Goal: Task Accomplishment & Management: Use online tool/utility

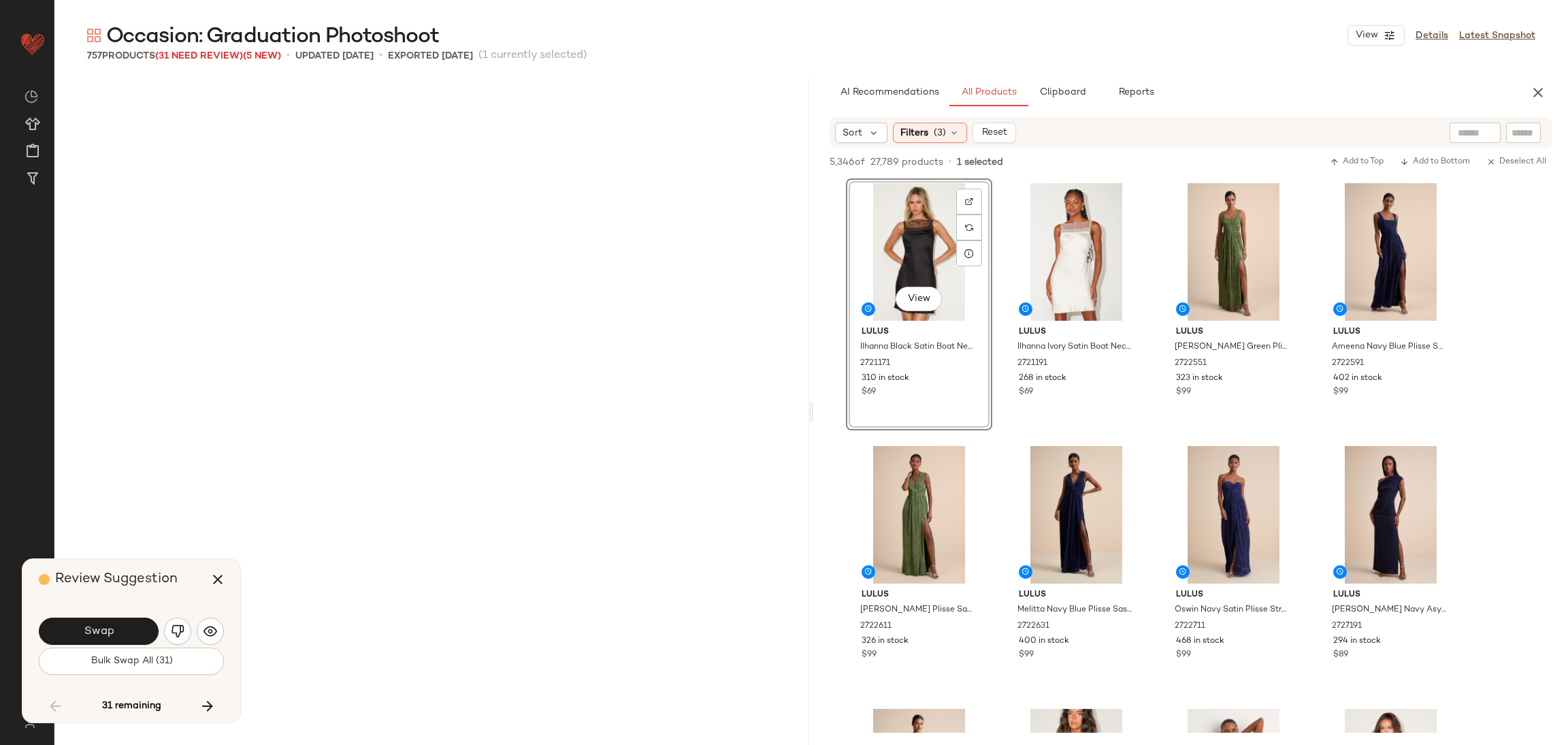
scroll to position [26026, 0]
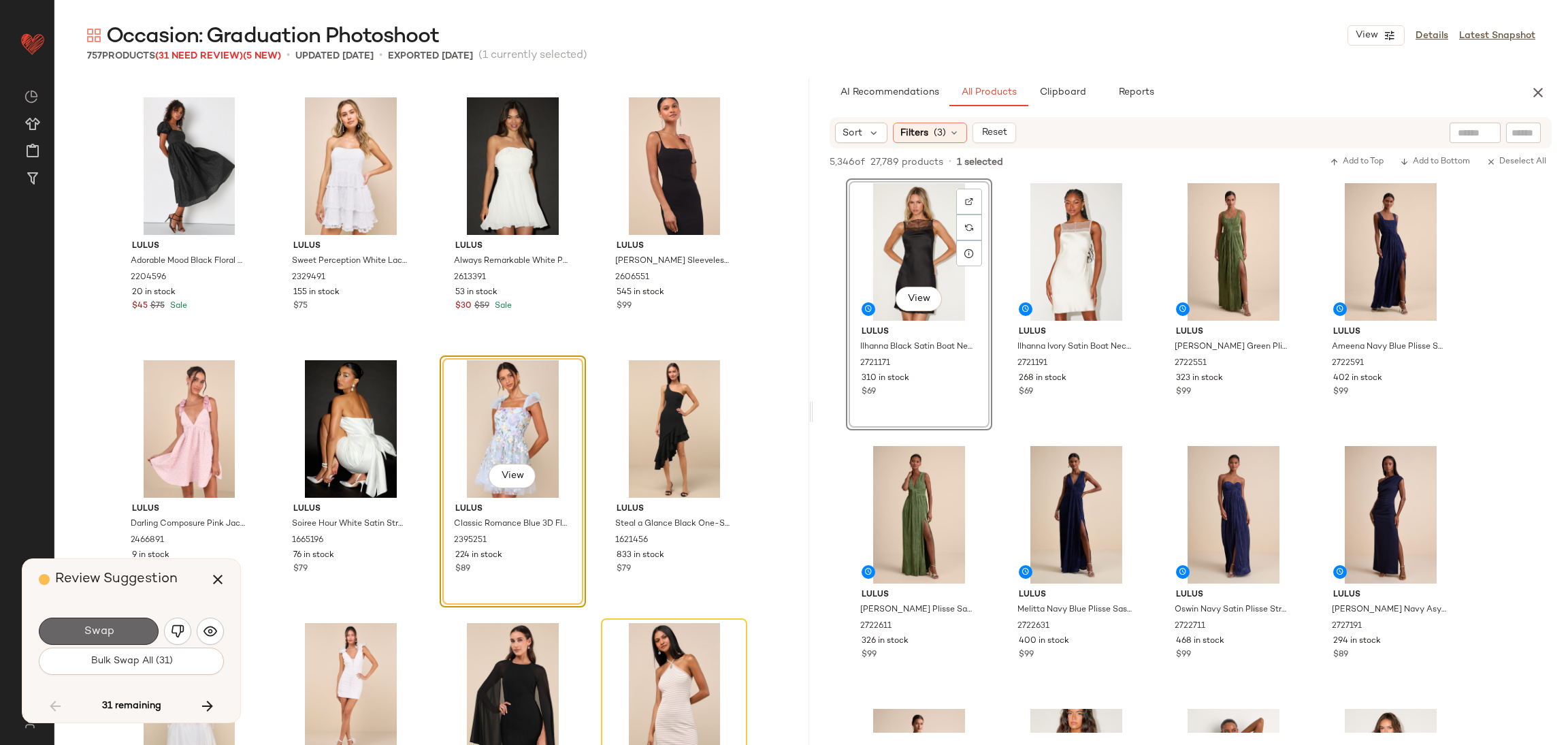
click at [133, 630] on button "Swap" at bounding box center [98, 632] width 119 height 28
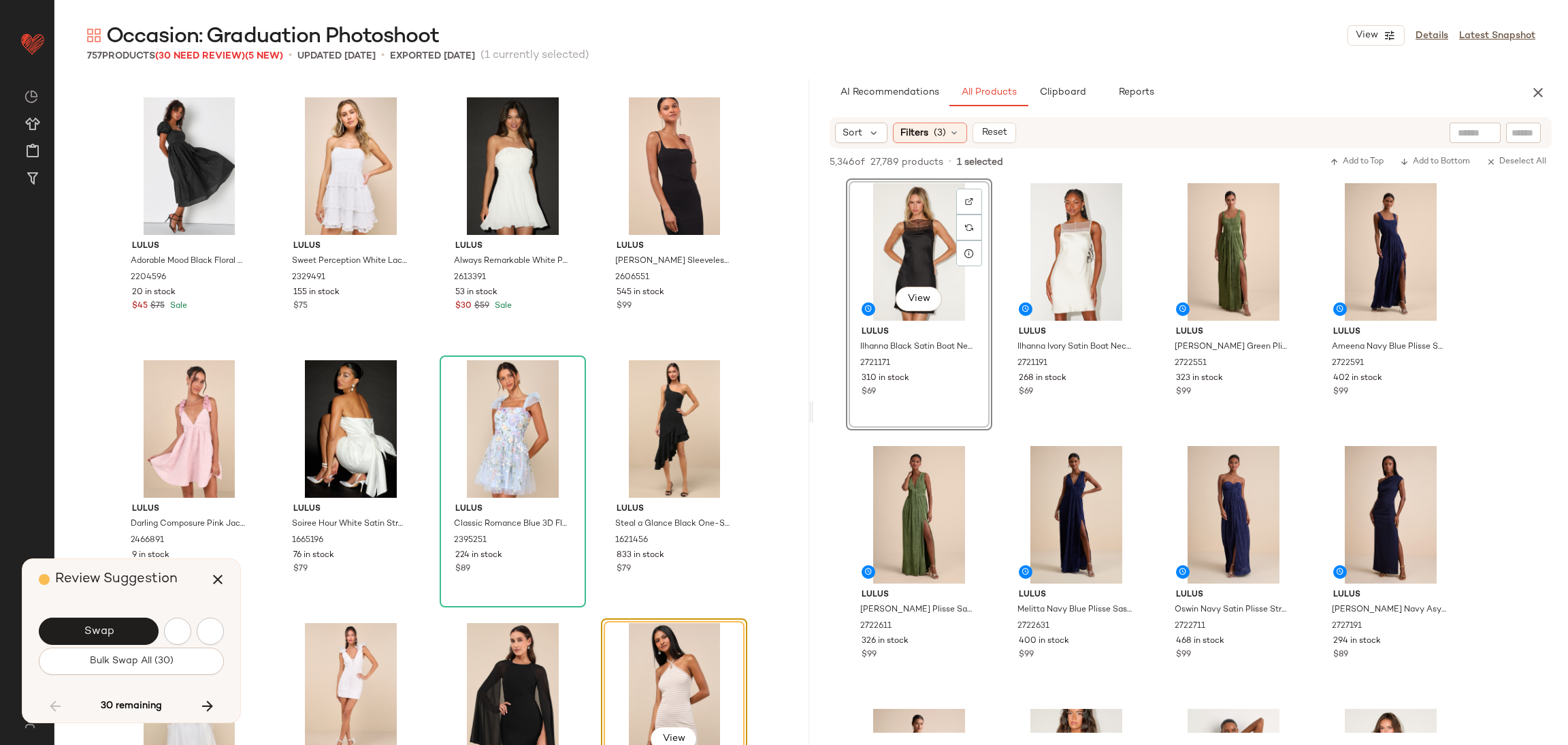
scroll to position [26289, 0]
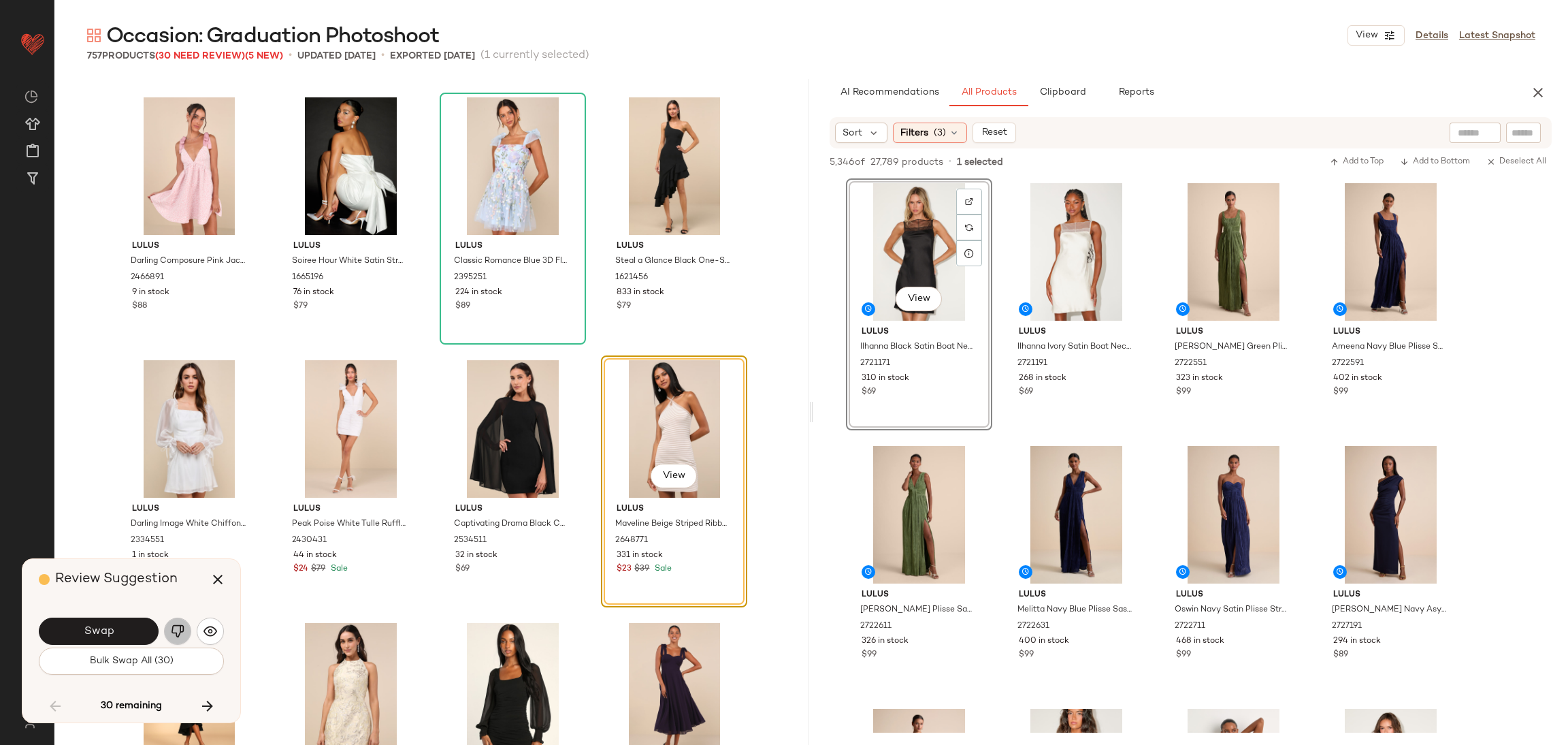
click at [171, 624] on button "button" at bounding box center [178, 632] width 28 height 28
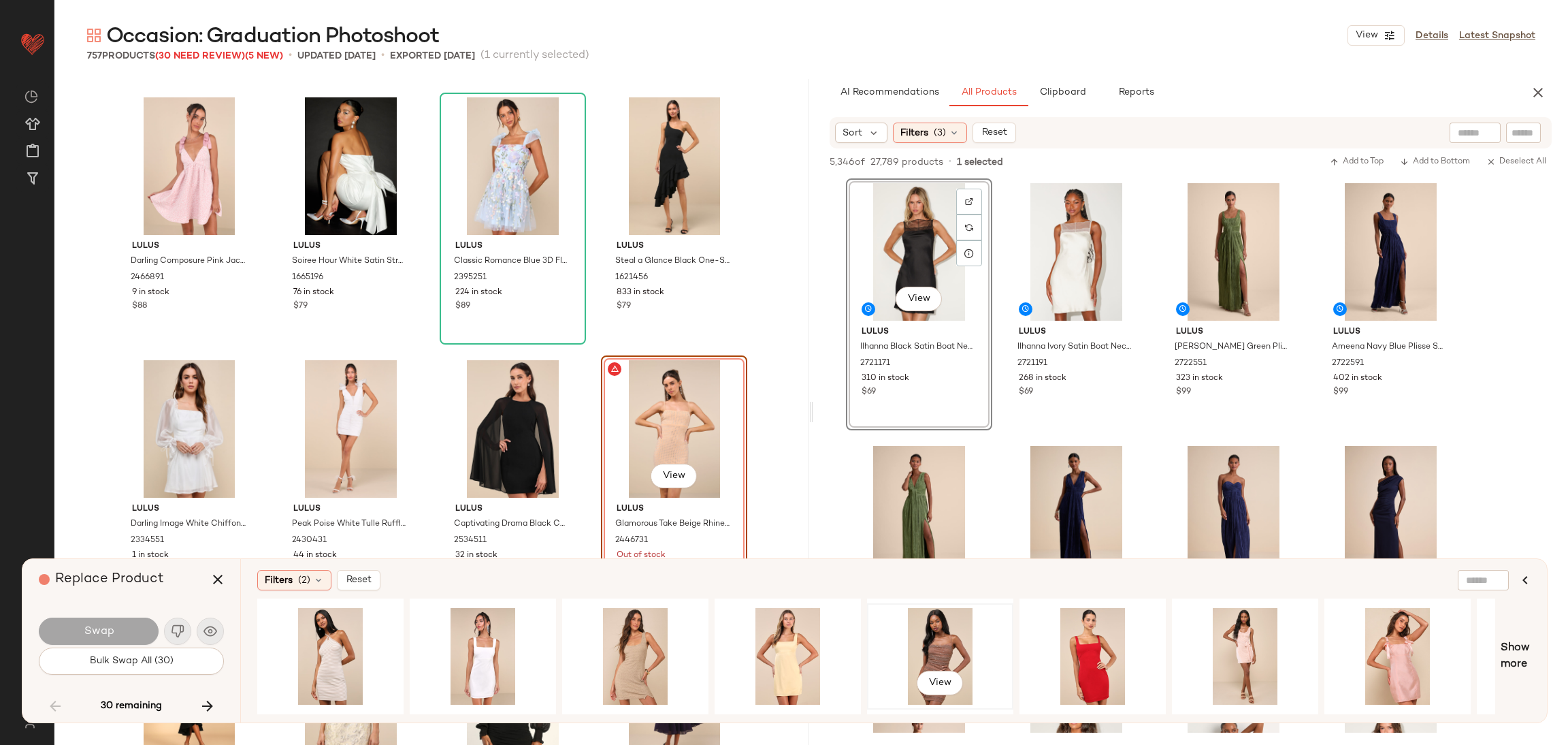
click at [921, 619] on div "View" at bounding box center [940, 656] width 137 height 97
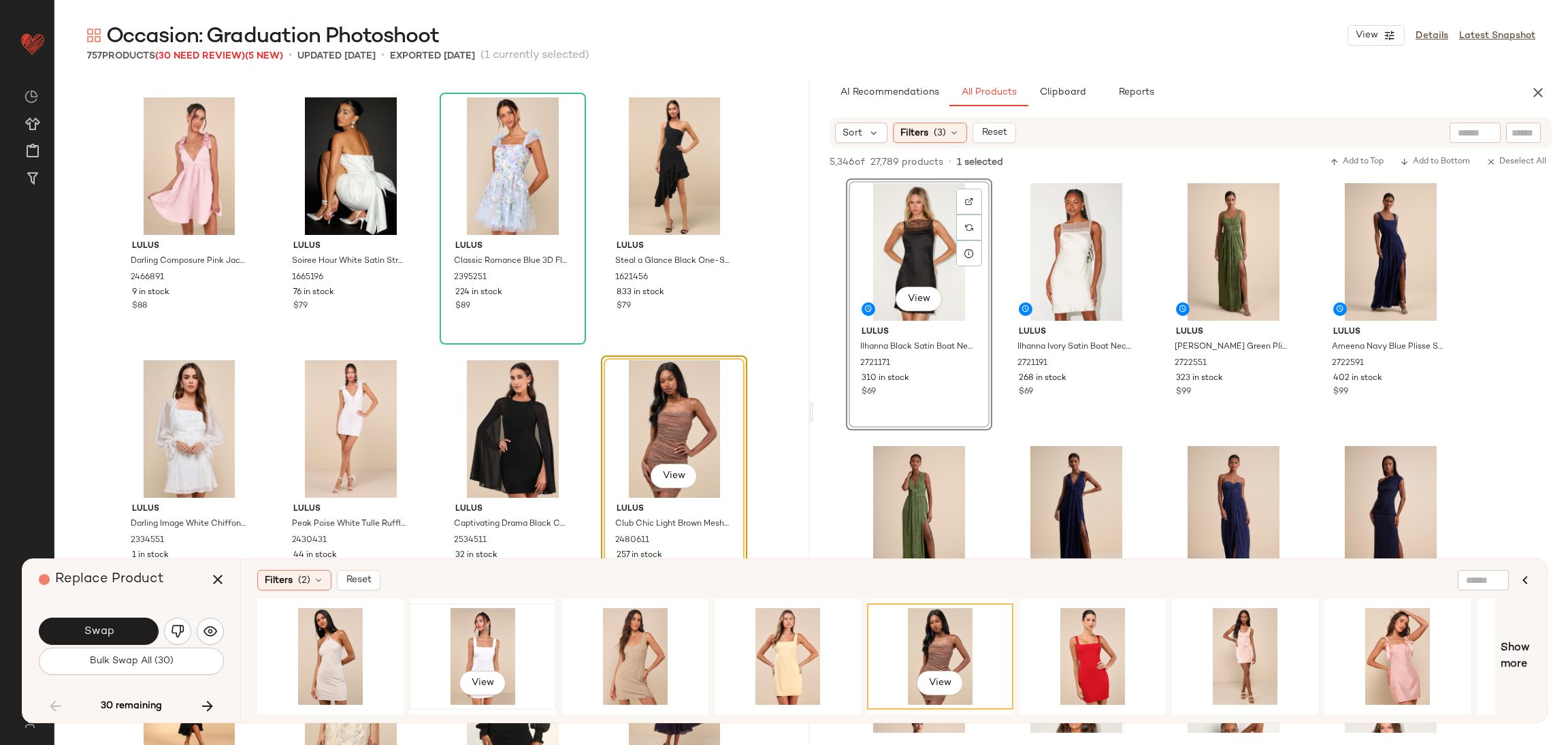
click at [481, 618] on div "View" at bounding box center [482, 656] width 137 height 97
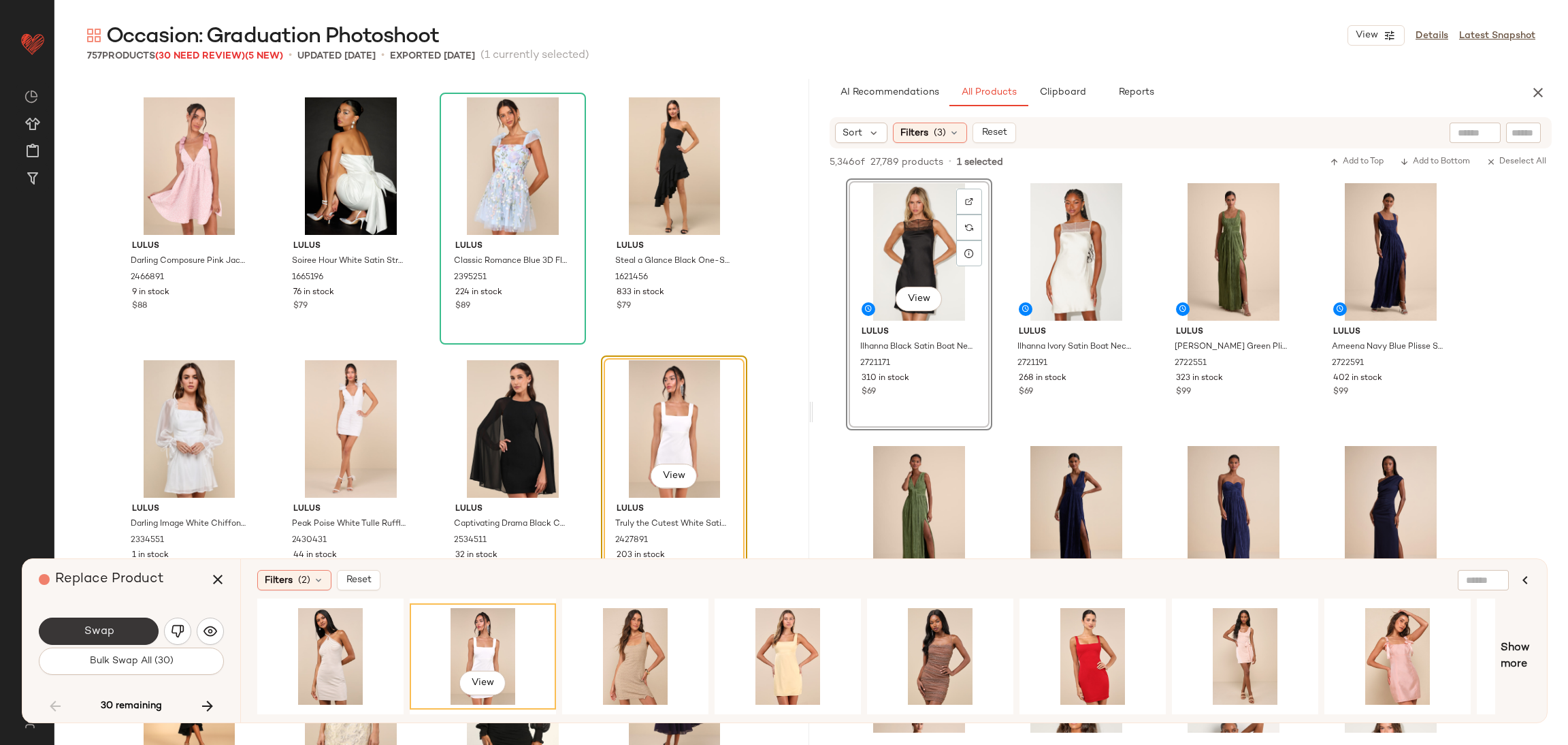
click at [128, 626] on button "Swap" at bounding box center [98, 632] width 119 height 28
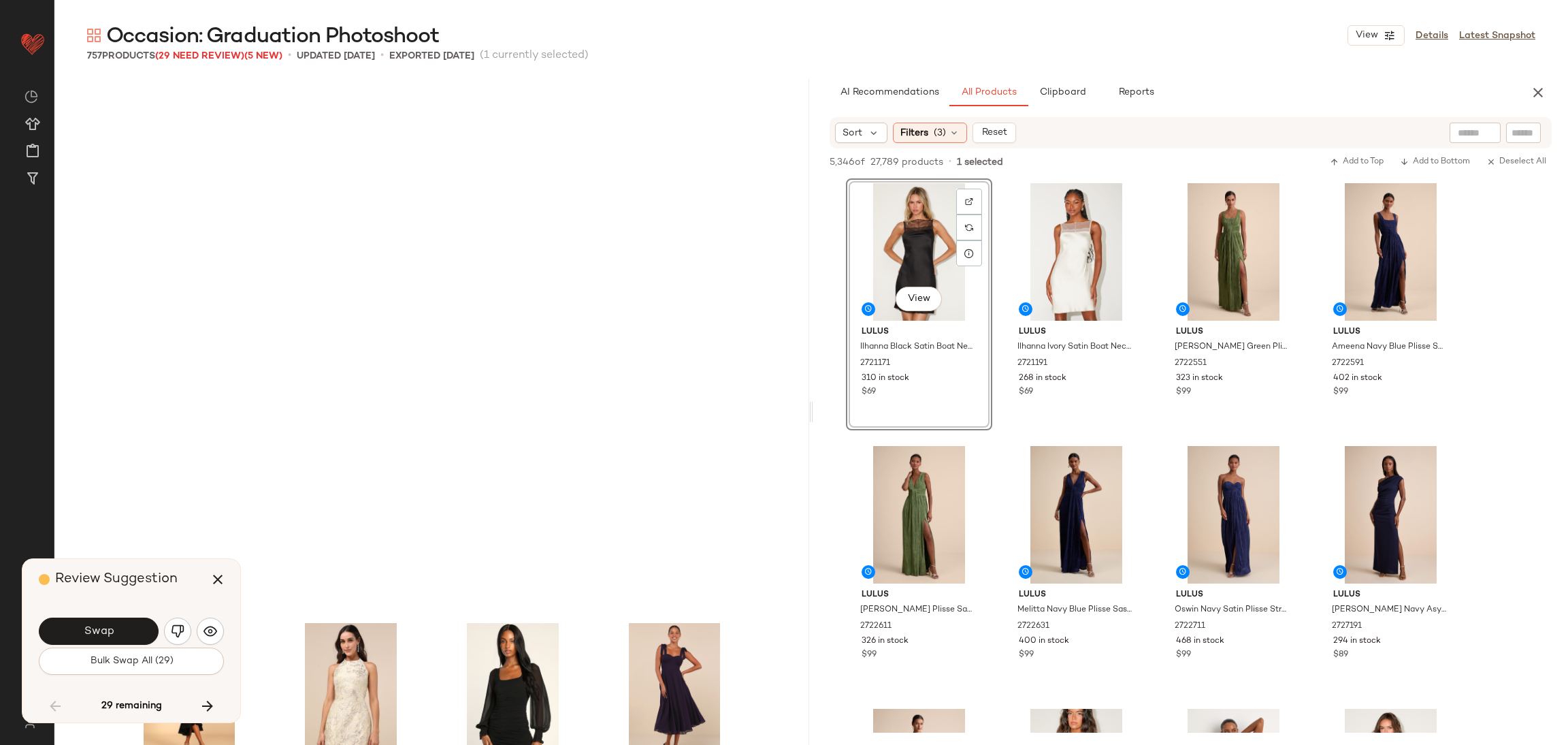
scroll to position [26814, 0]
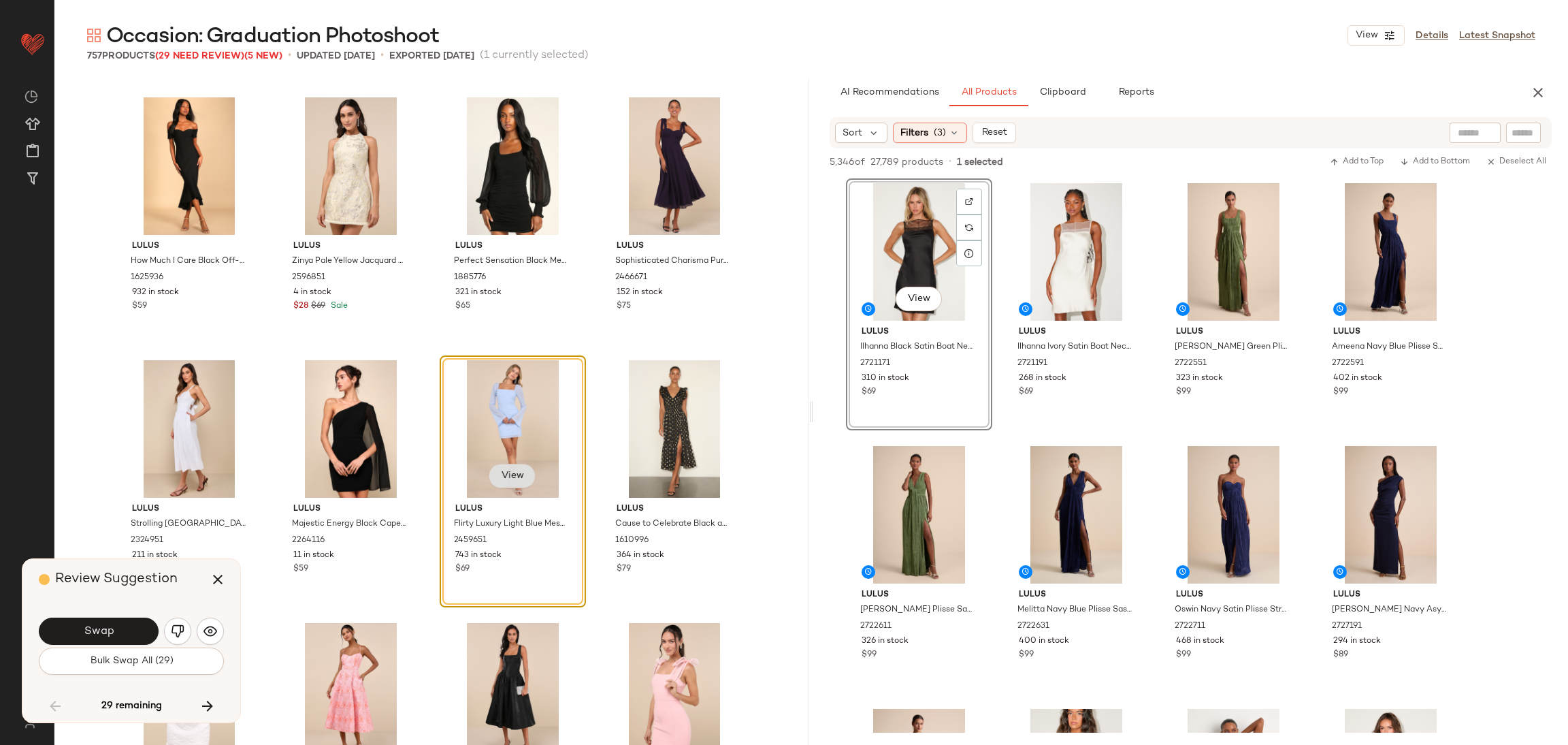
click at [512, 468] on button "View" at bounding box center [512, 476] width 46 height 25
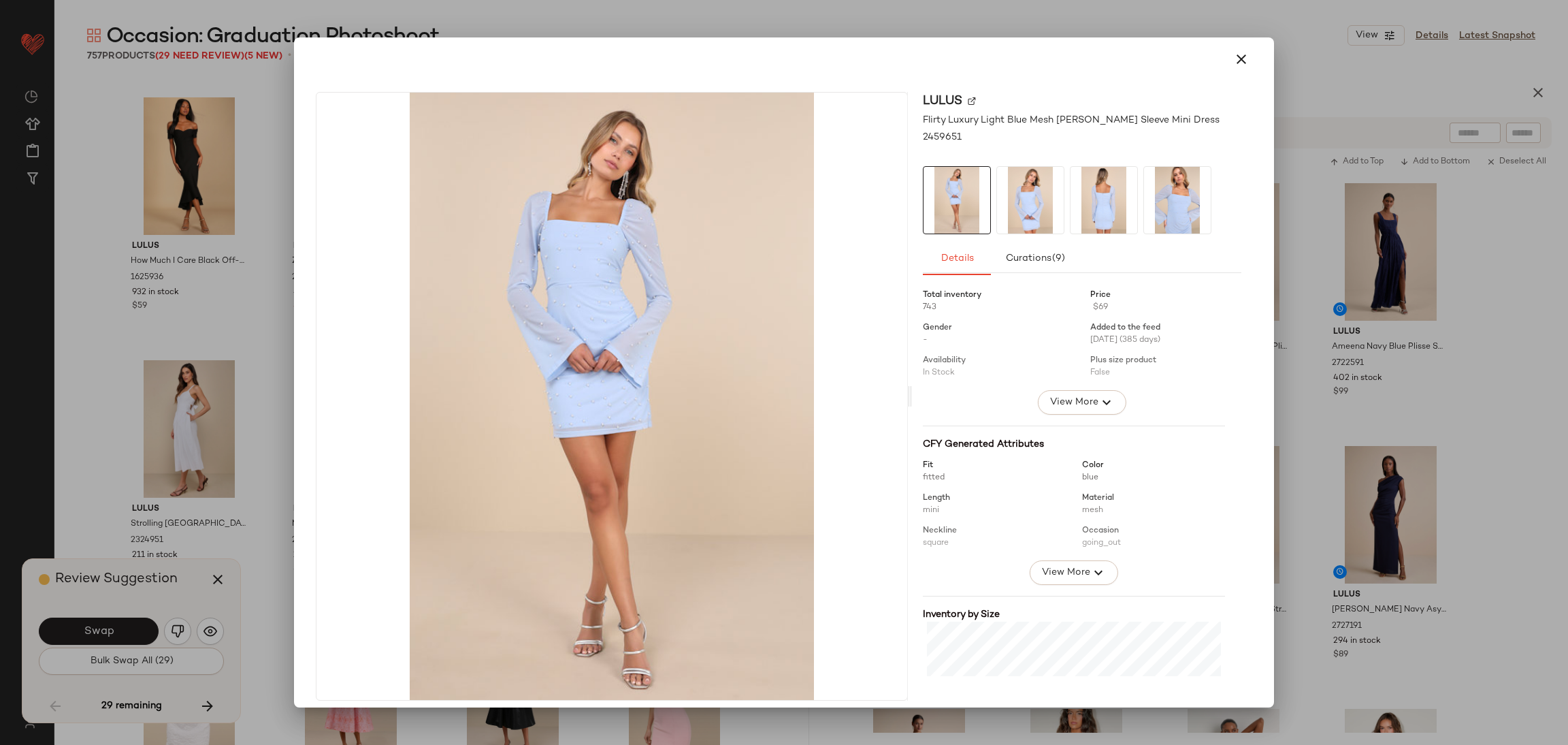
click at [245, 474] on div at bounding box center [784, 372] width 1568 height 745
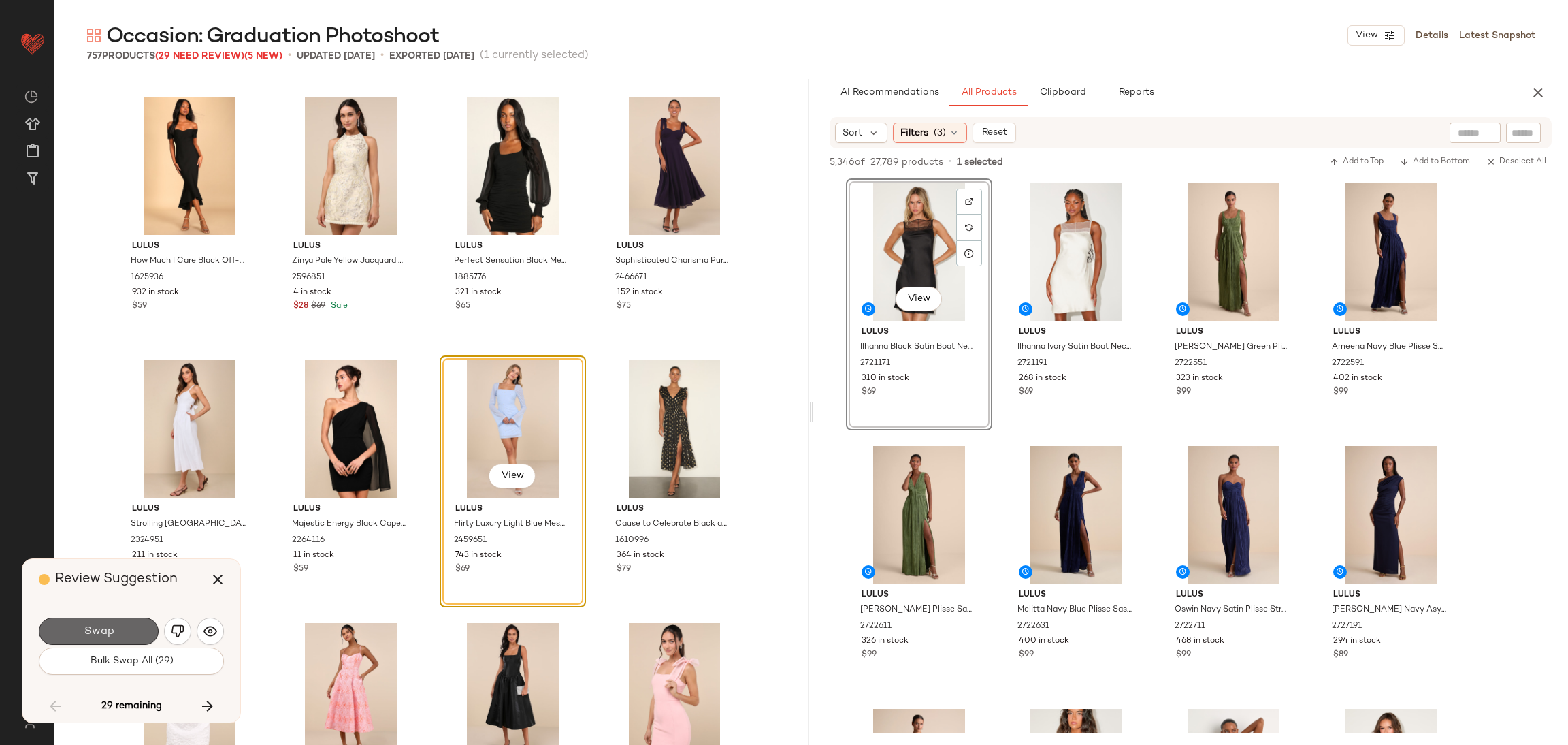
click at [74, 626] on button "Swap" at bounding box center [98, 632] width 119 height 28
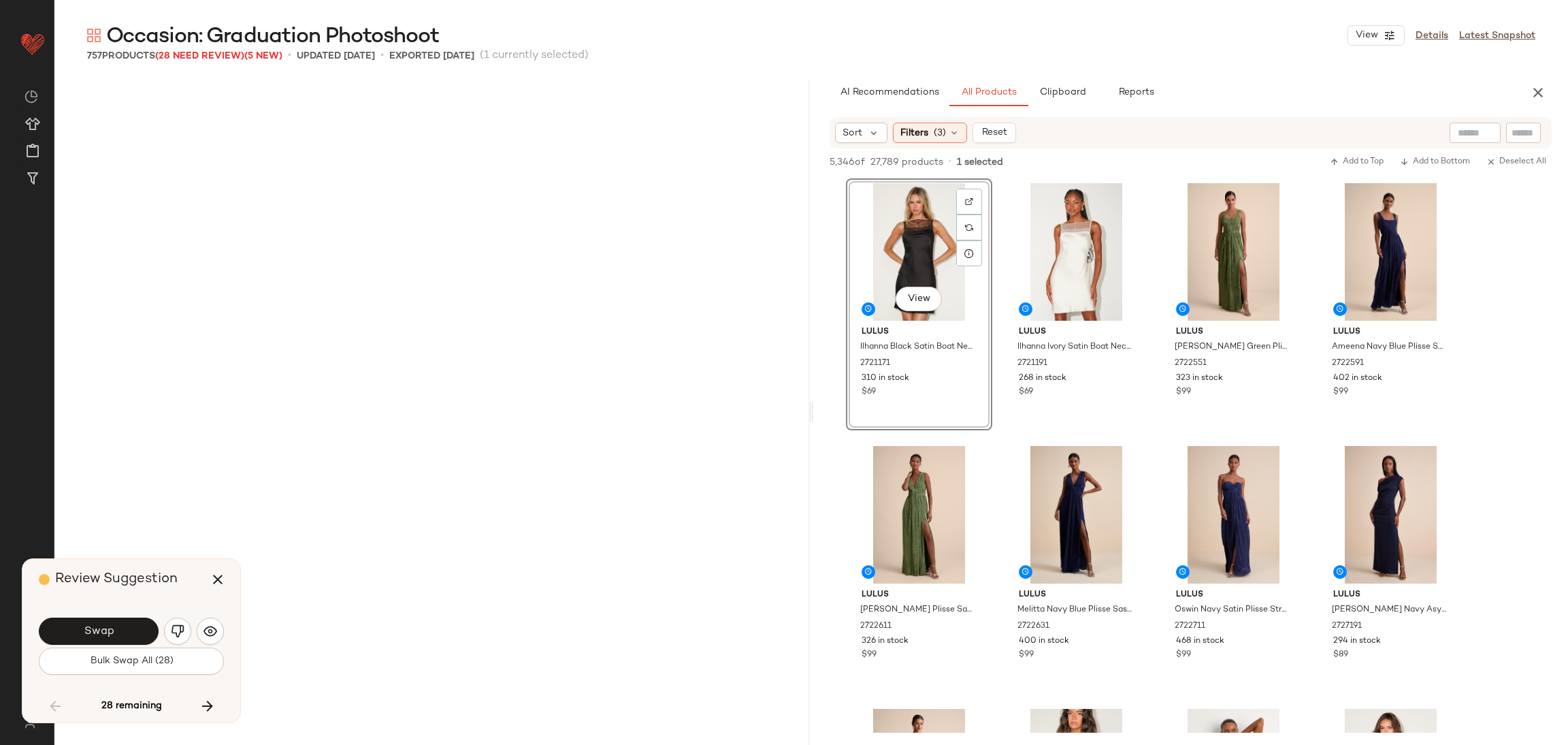
scroll to position [27603, 0]
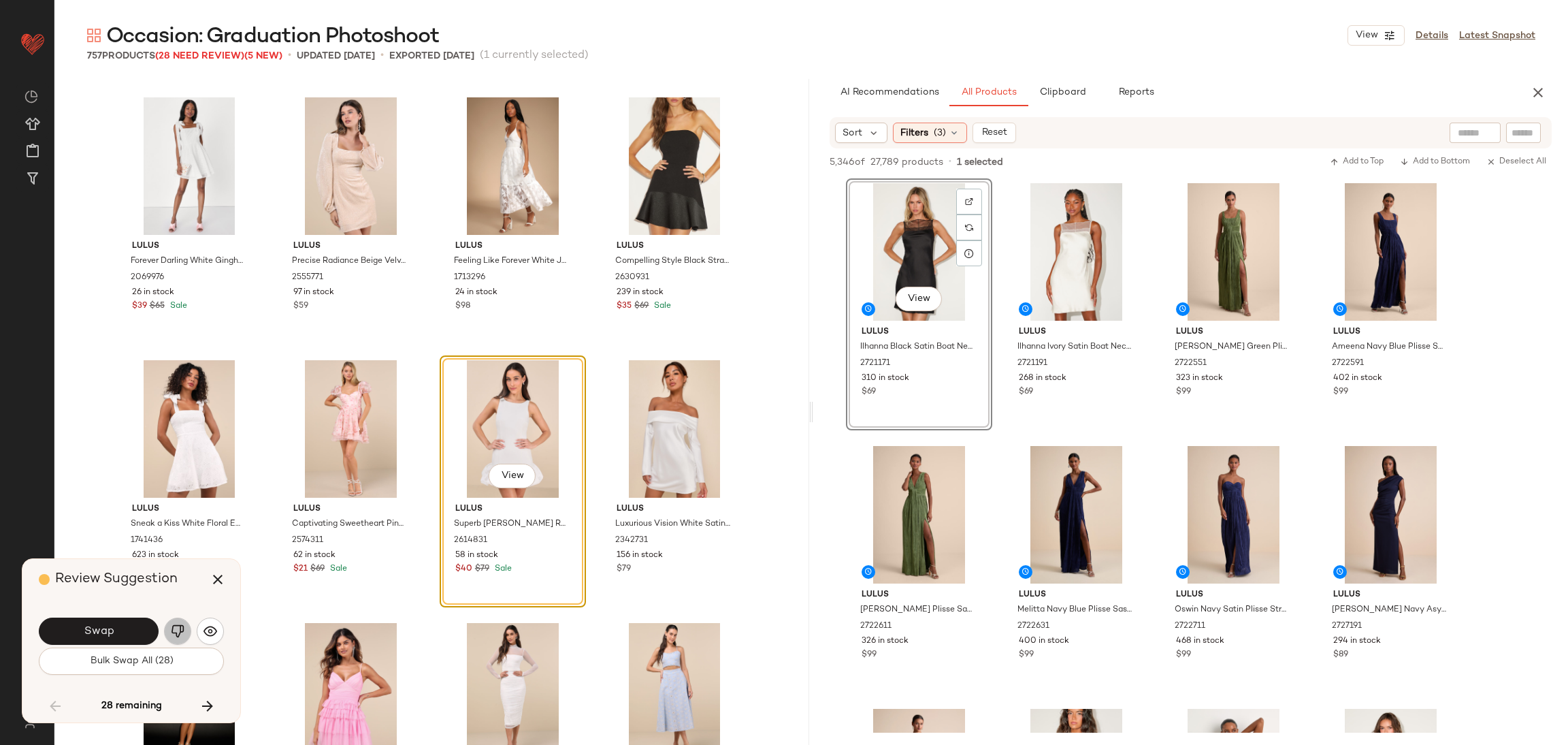
click at [175, 634] on img "button" at bounding box center [178, 632] width 14 height 14
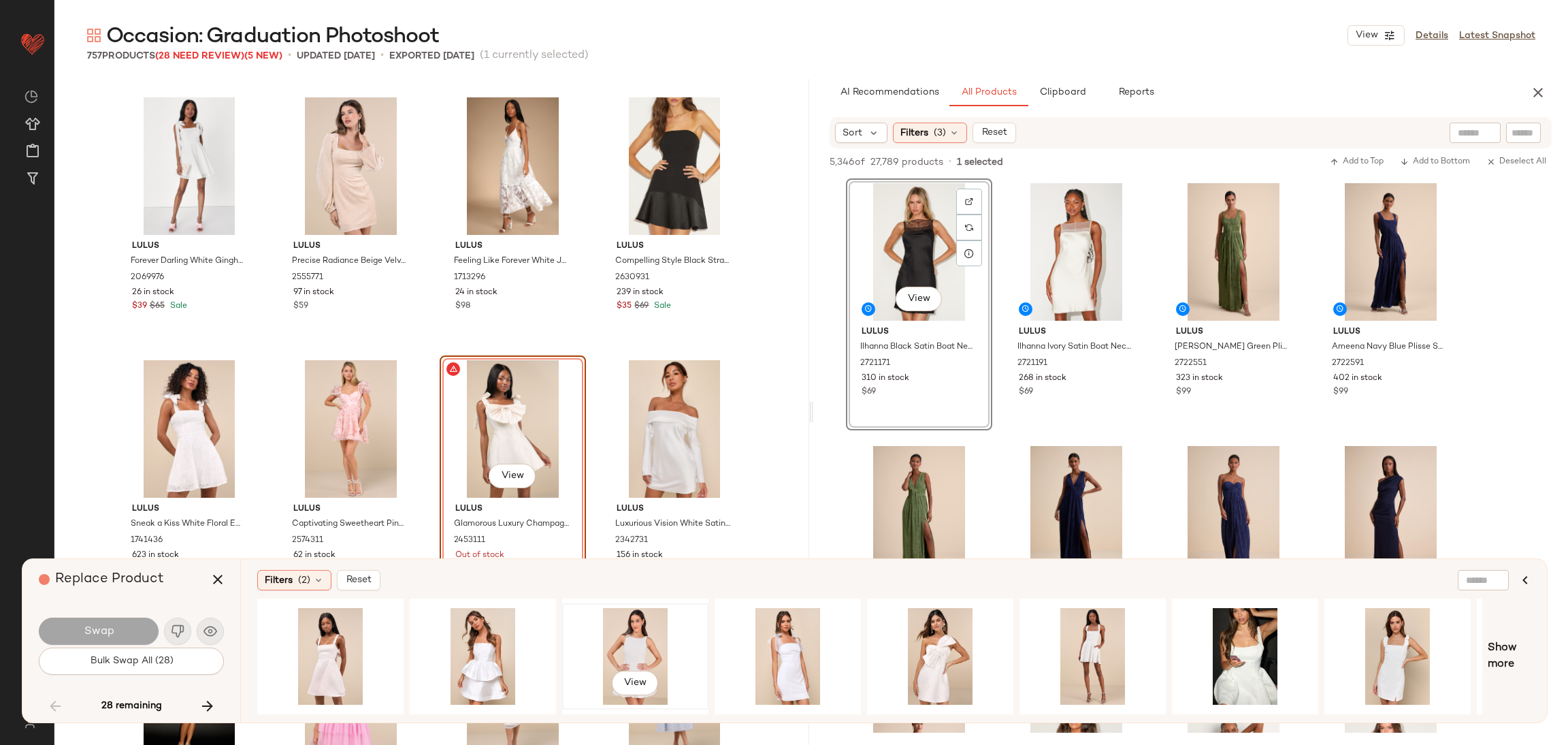
click at [632, 634] on div "View" at bounding box center [635, 656] width 137 height 97
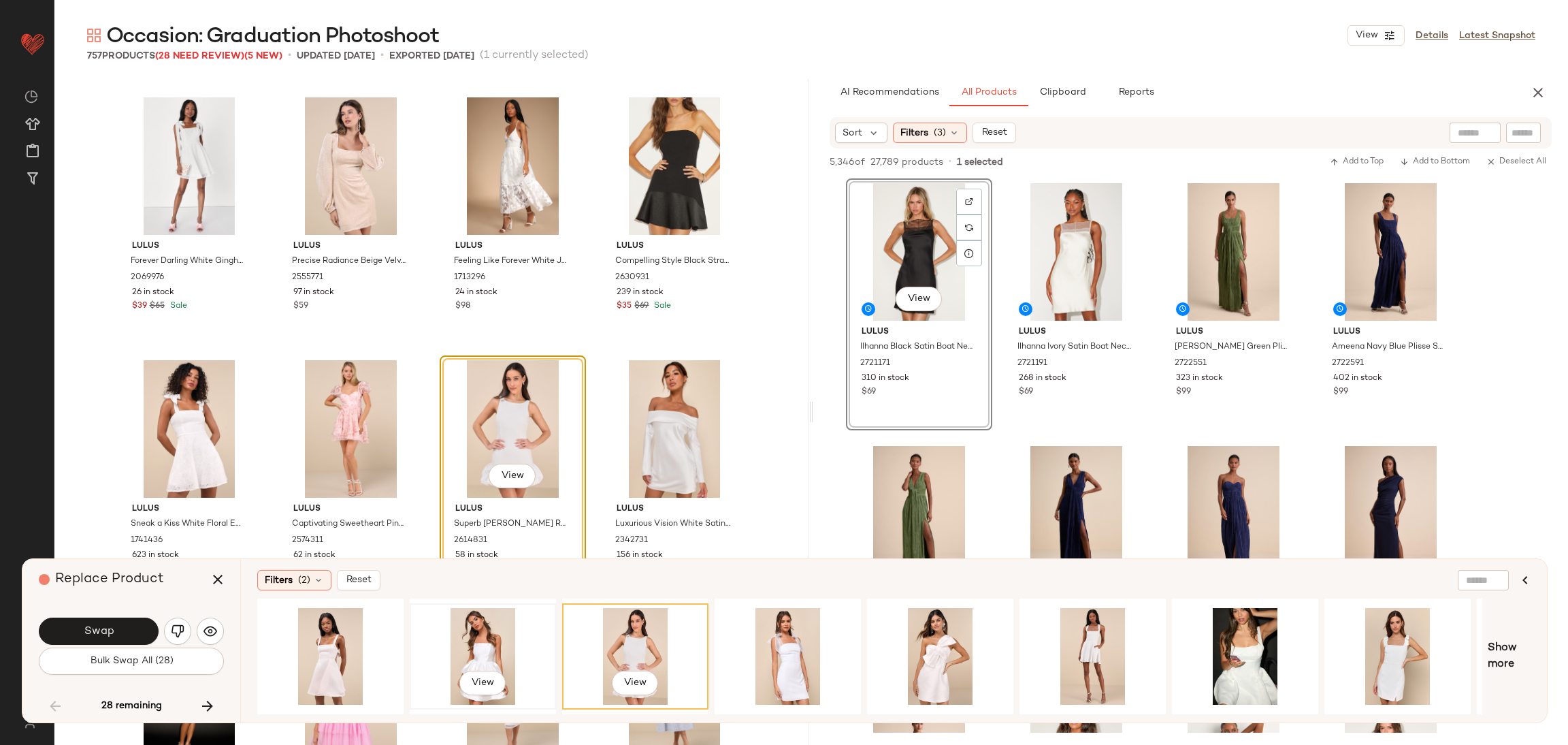
drag, startPoint x: 524, startPoint y: 646, endPoint x: 503, endPoint y: 638, distance: 22.5
click at [524, 642] on div "View" at bounding box center [482, 656] width 137 height 97
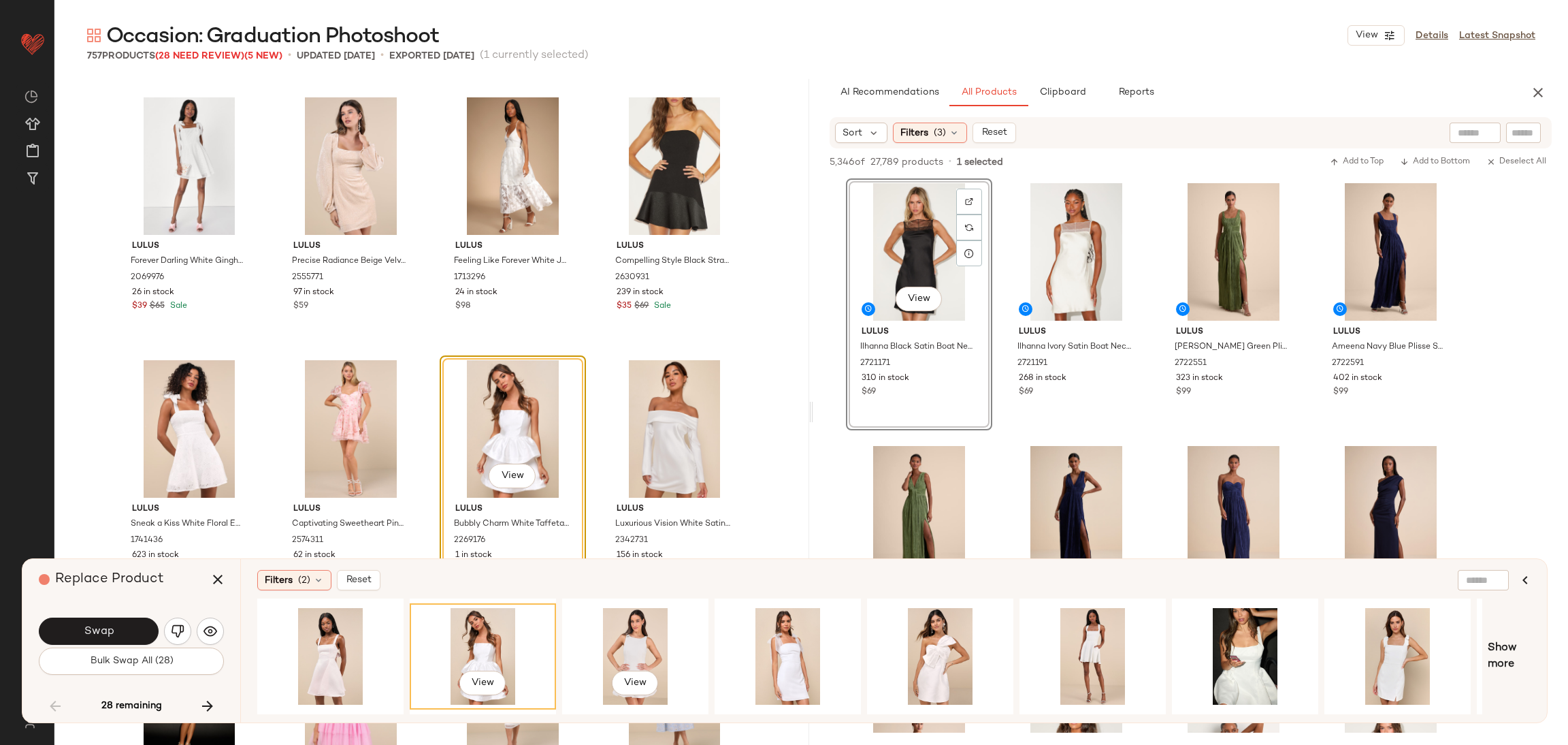
drag, startPoint x: 674, startPoint y: 637, endPoint x: 512, endPoint y: 653, distance: 162.8
click at [673, 637] on div "View" at bounding box center [635, 656] width 137 height 97
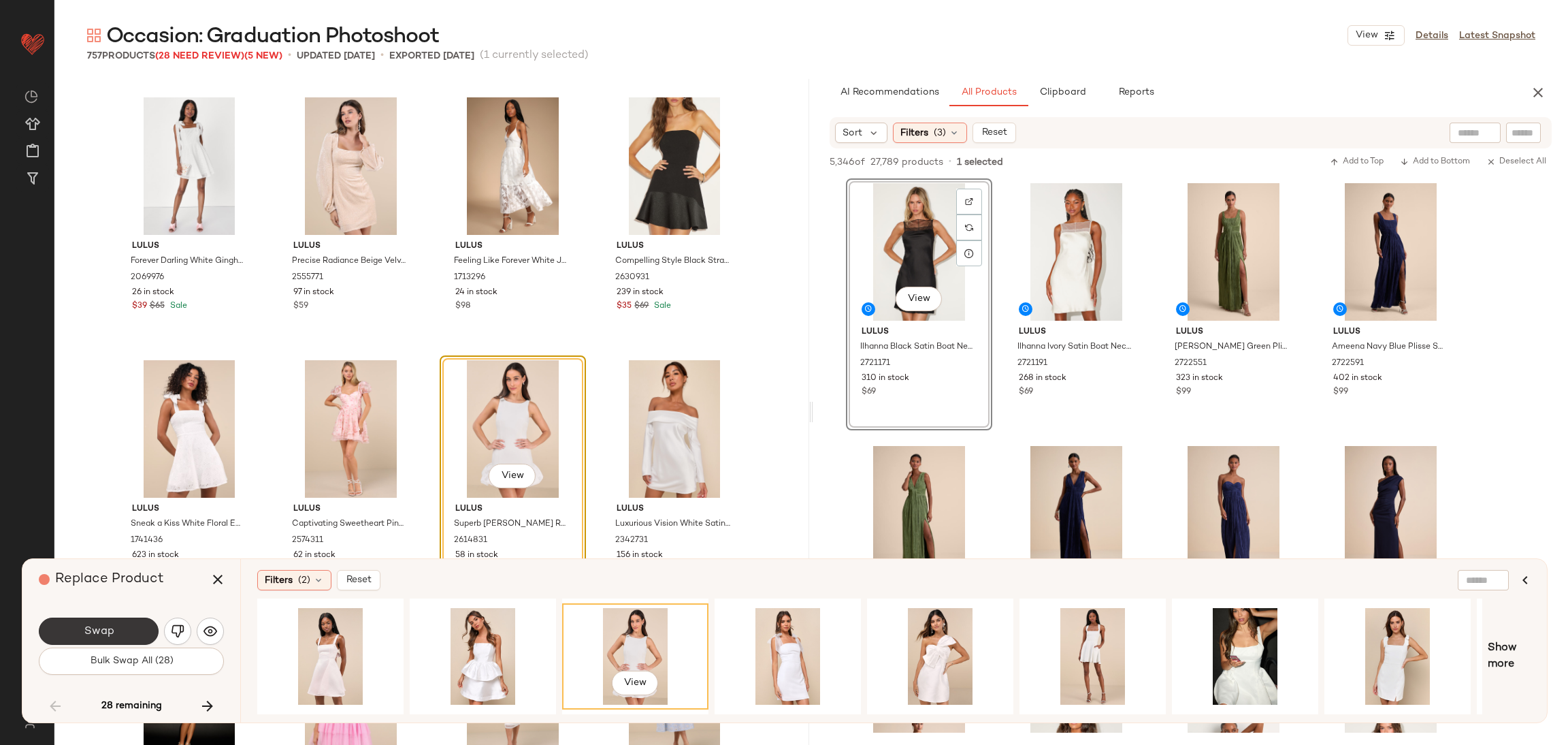
click at [119, 634] on button "Swap" at bounding box center [98, 632] width 119 height 28
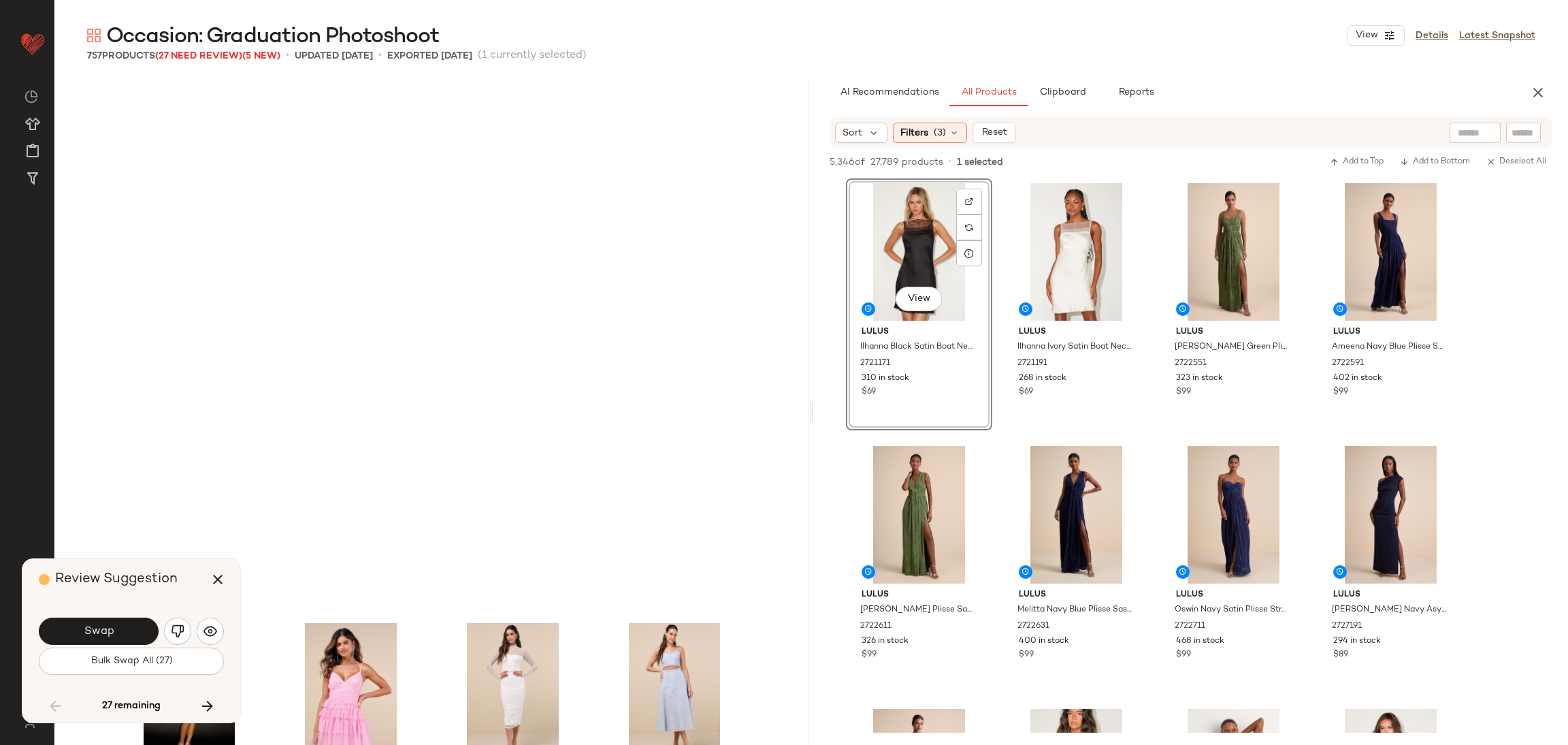
scroll to position [28128, 0]
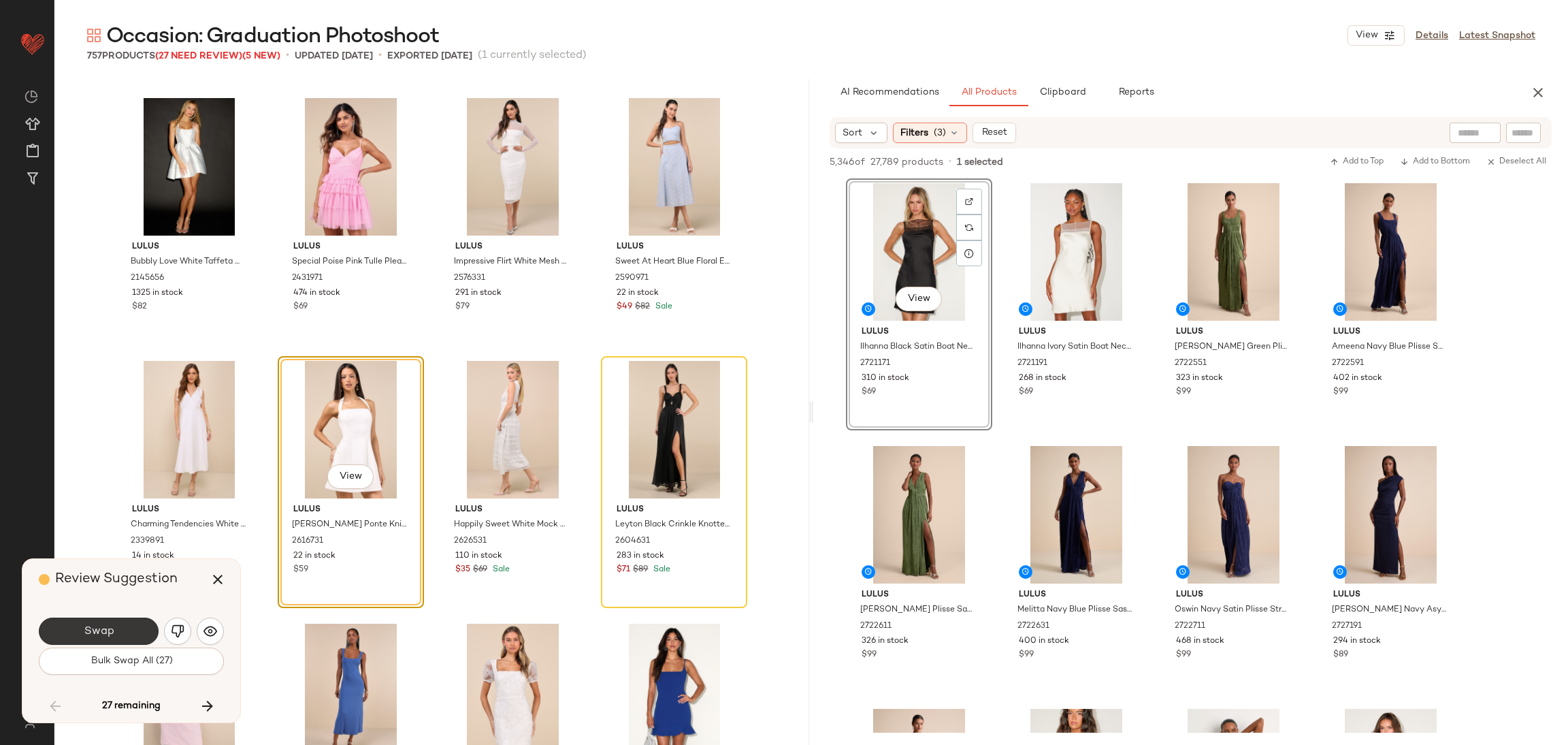
click at [133, 633] on button "Swap" at bounding box center [98, 632] width 119 height 28
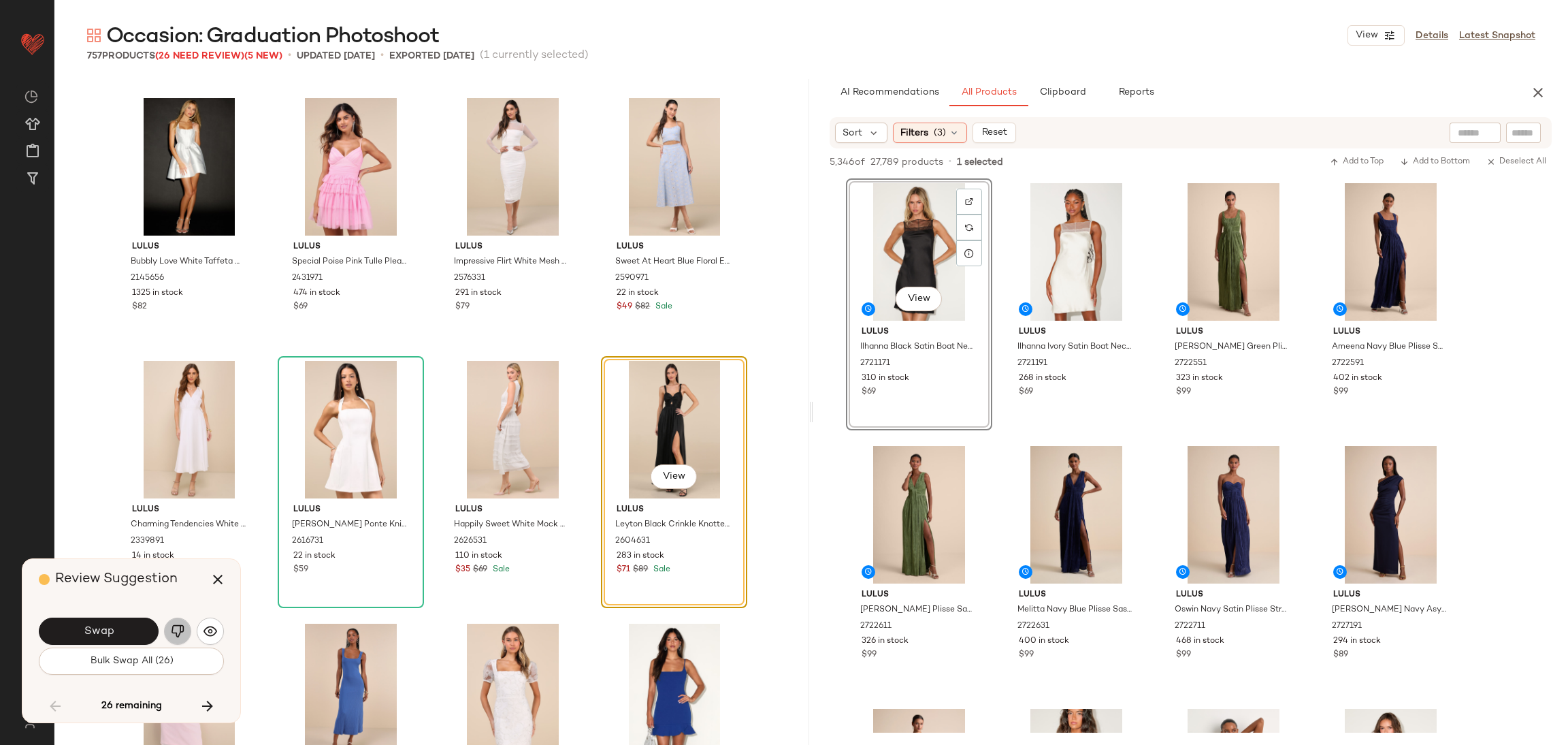
click at [175, 632] on img "button" at bounding box center [178, 632] width 14 height 14
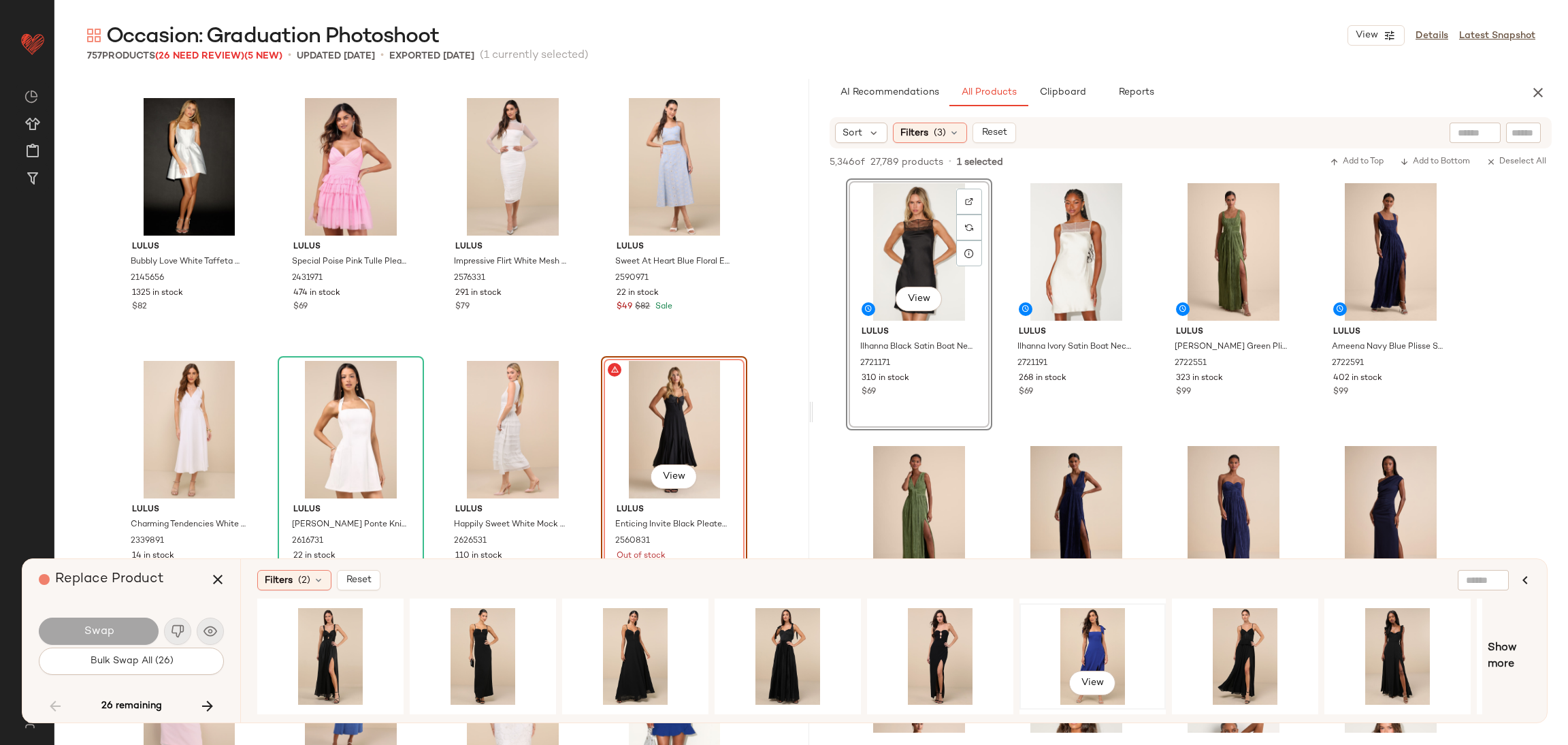
click at [1064, 659] on div "View" at bounding box center [1093, 656] width 137 height 97
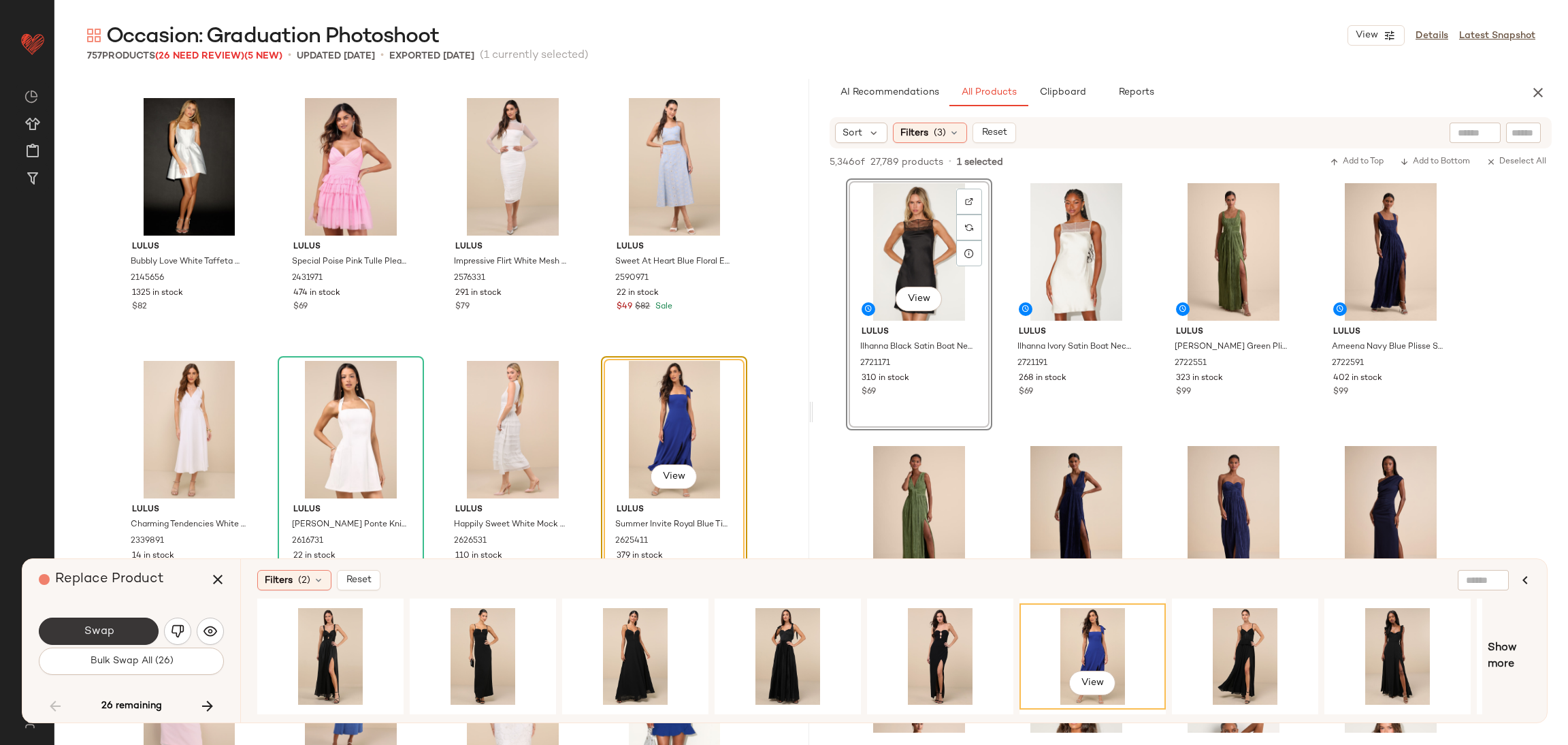
click at [119, 633] on button "Swap" at bounding box center [98, 632] width 119 height 28
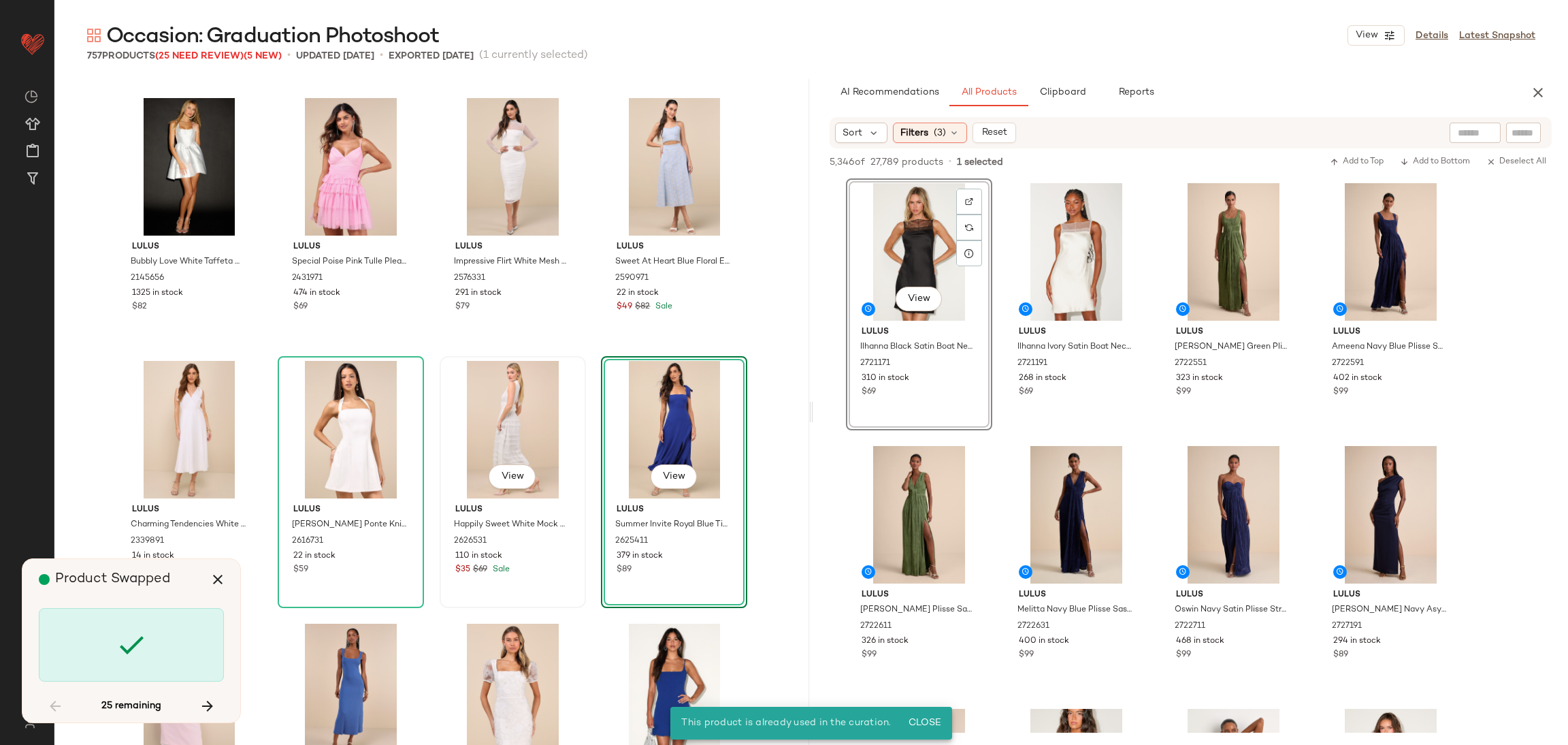
scroll to position [29179, 0]
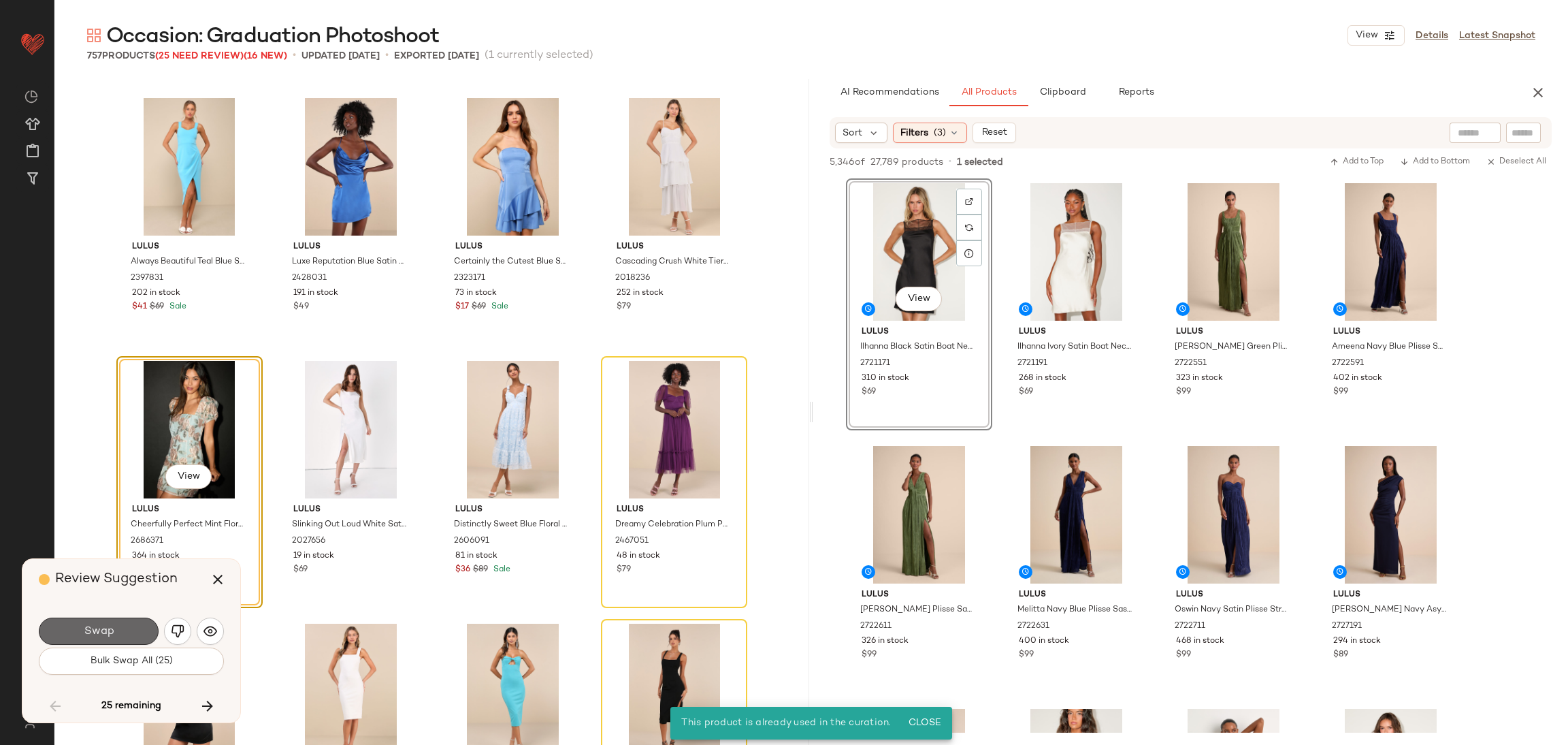
click at [119, 631] on button "Swap" at bounding box center [98, 632] width 119 height 28
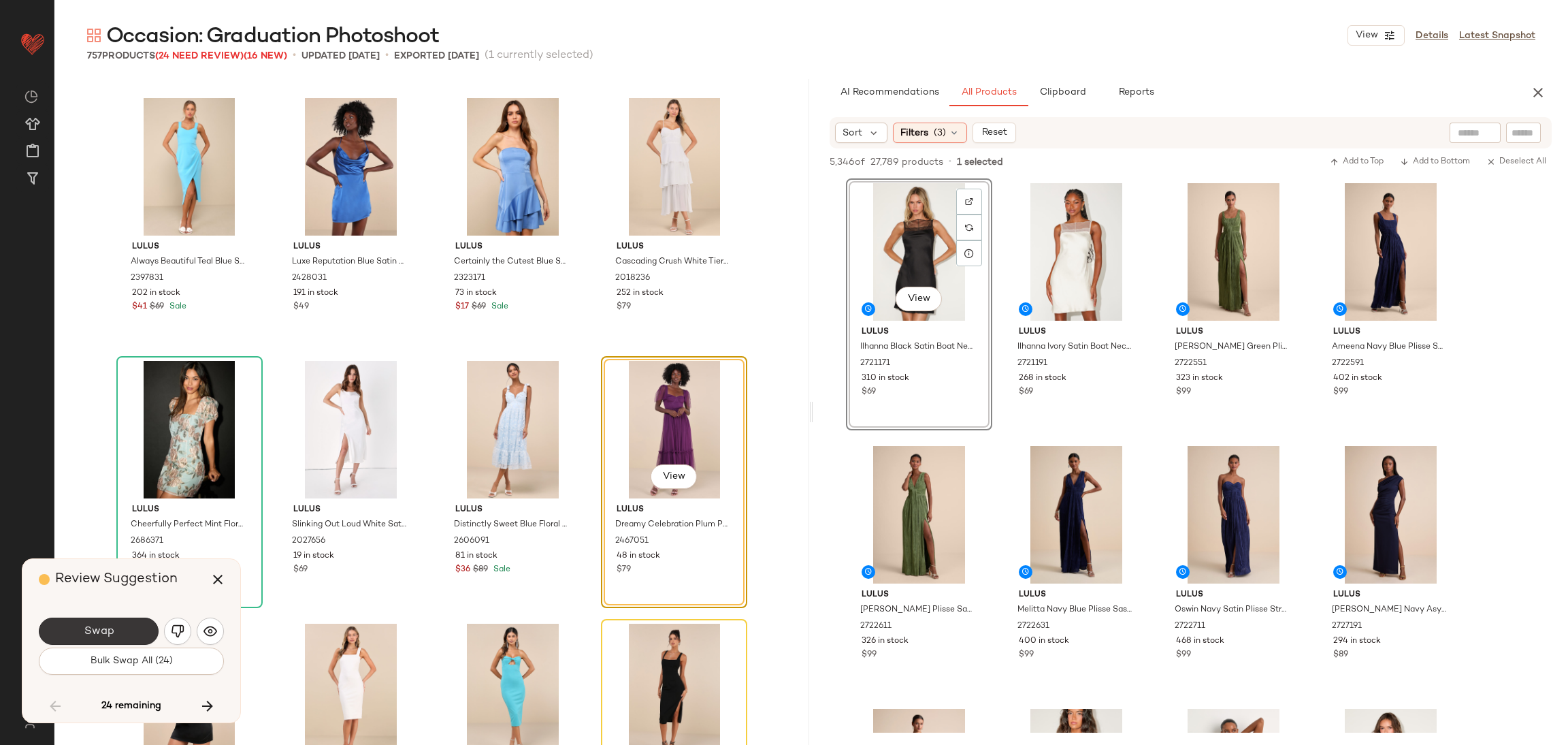
click at [59, 635] on button "Swap" at bounding box center [98, 632] width 119 height 28
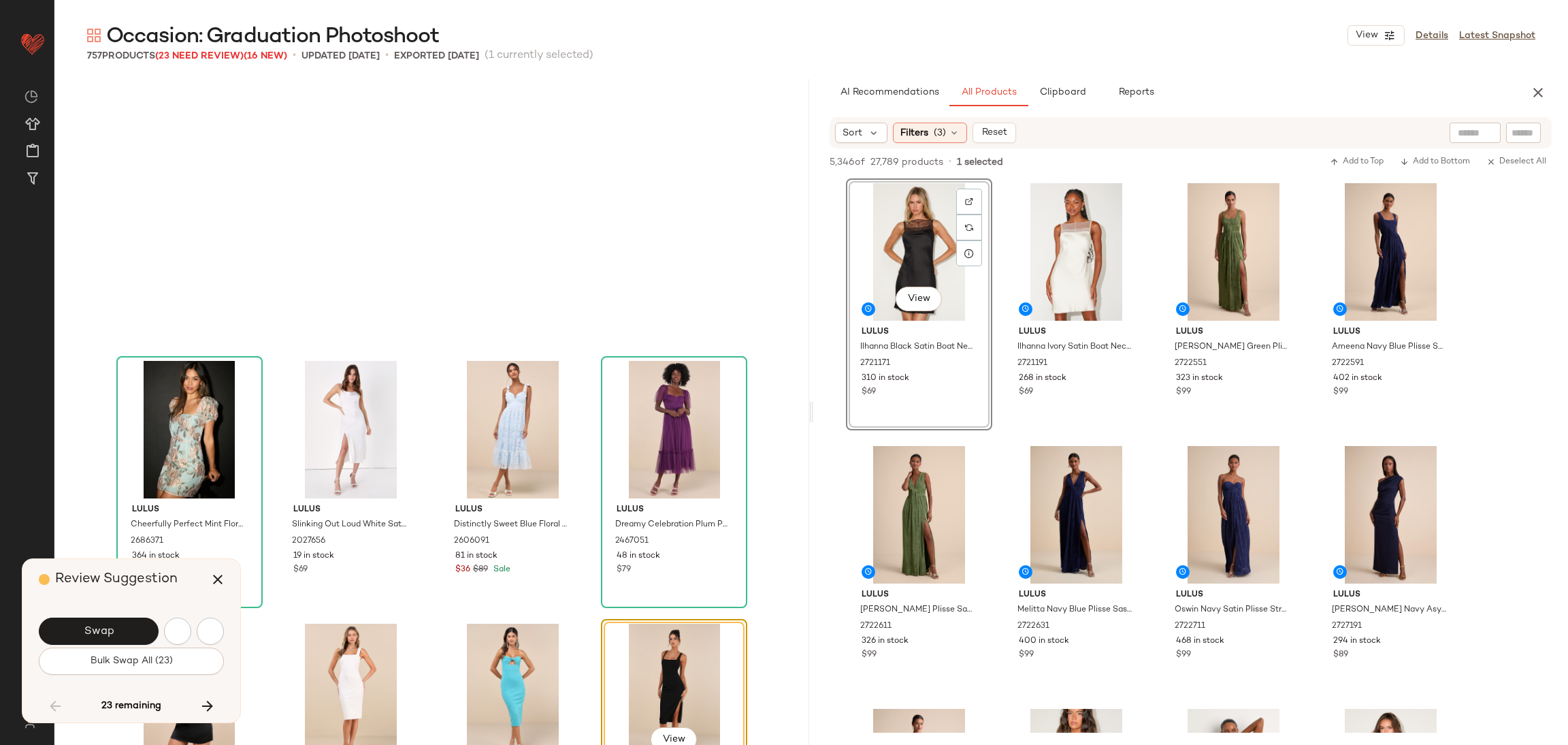
scroll to position [29444, 0]
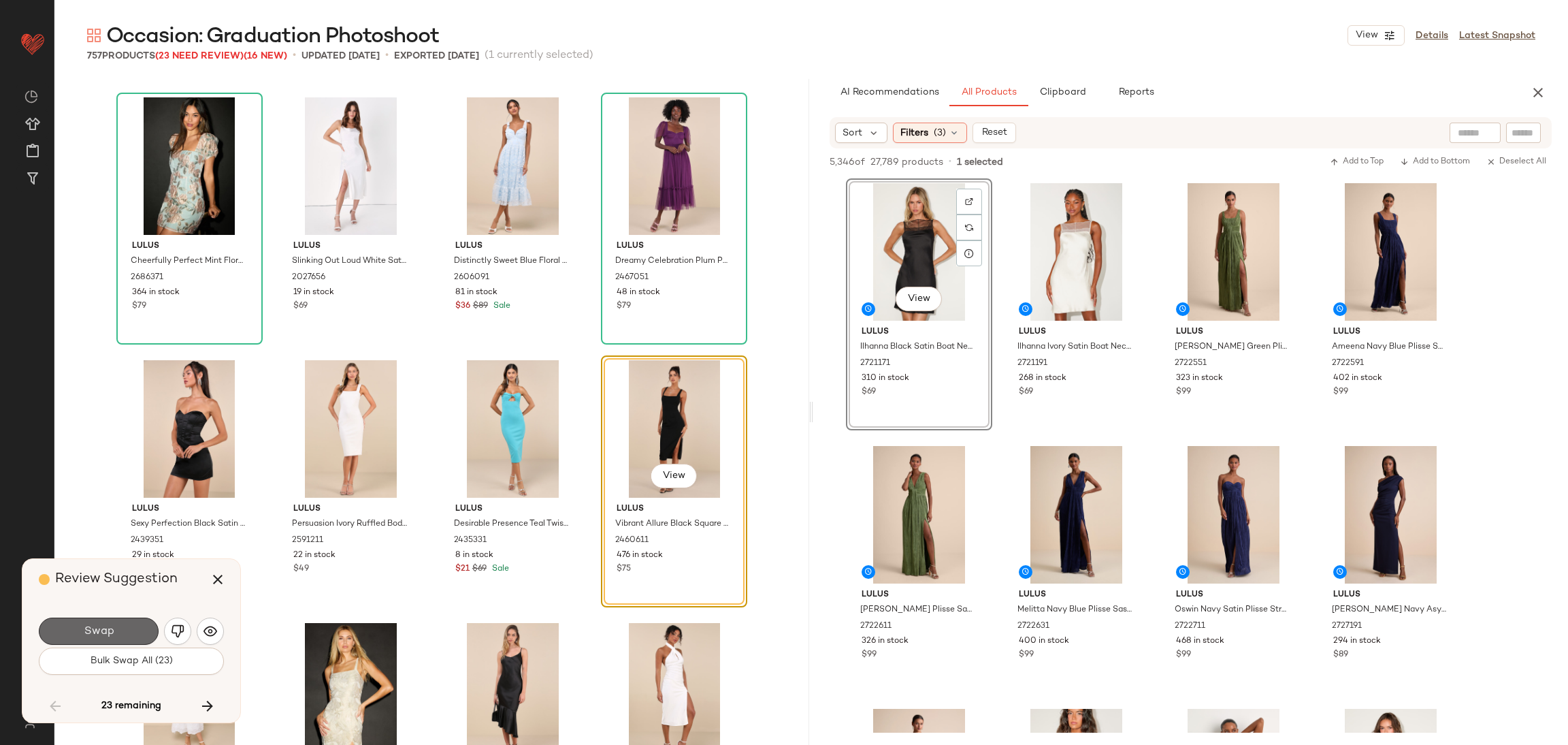
click at [63, 633] on button "Swap" at bounding box center [98, 632] width 119 height 28
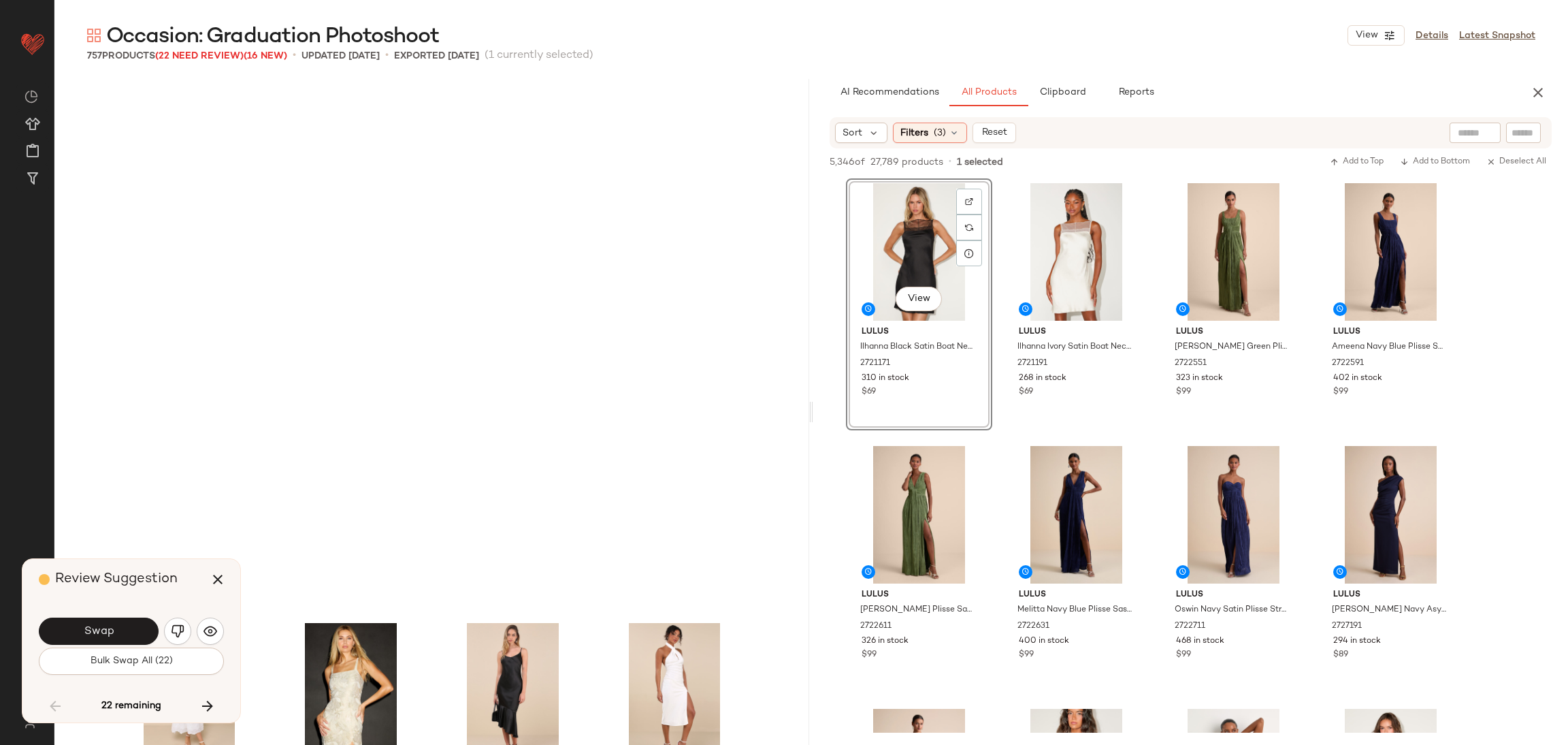
scroll to position [29969, 0]
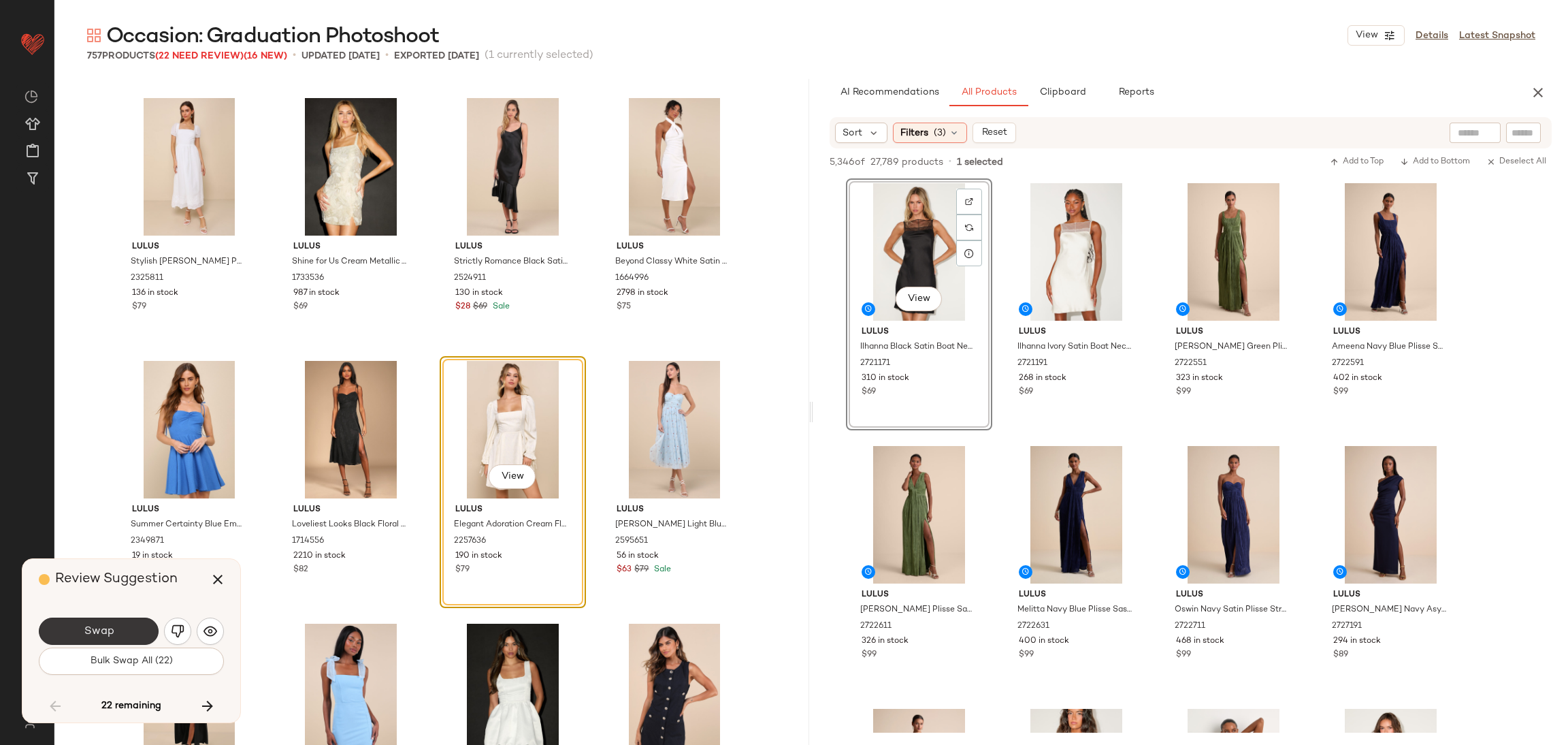
click at [128, 630] on button "Swap" at bounding box center [98, 632] width 119 height 28
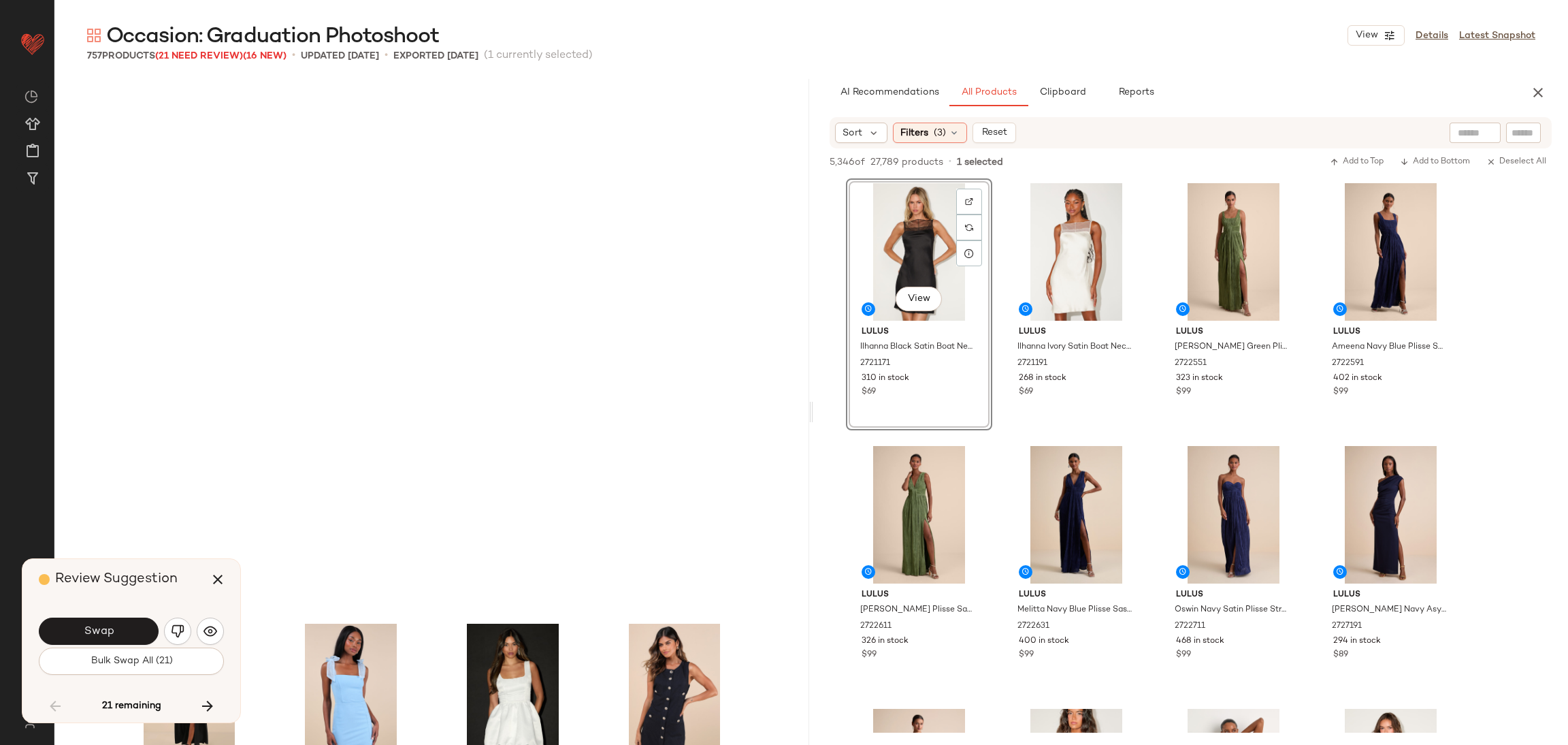
scroll to position [30495, 0]
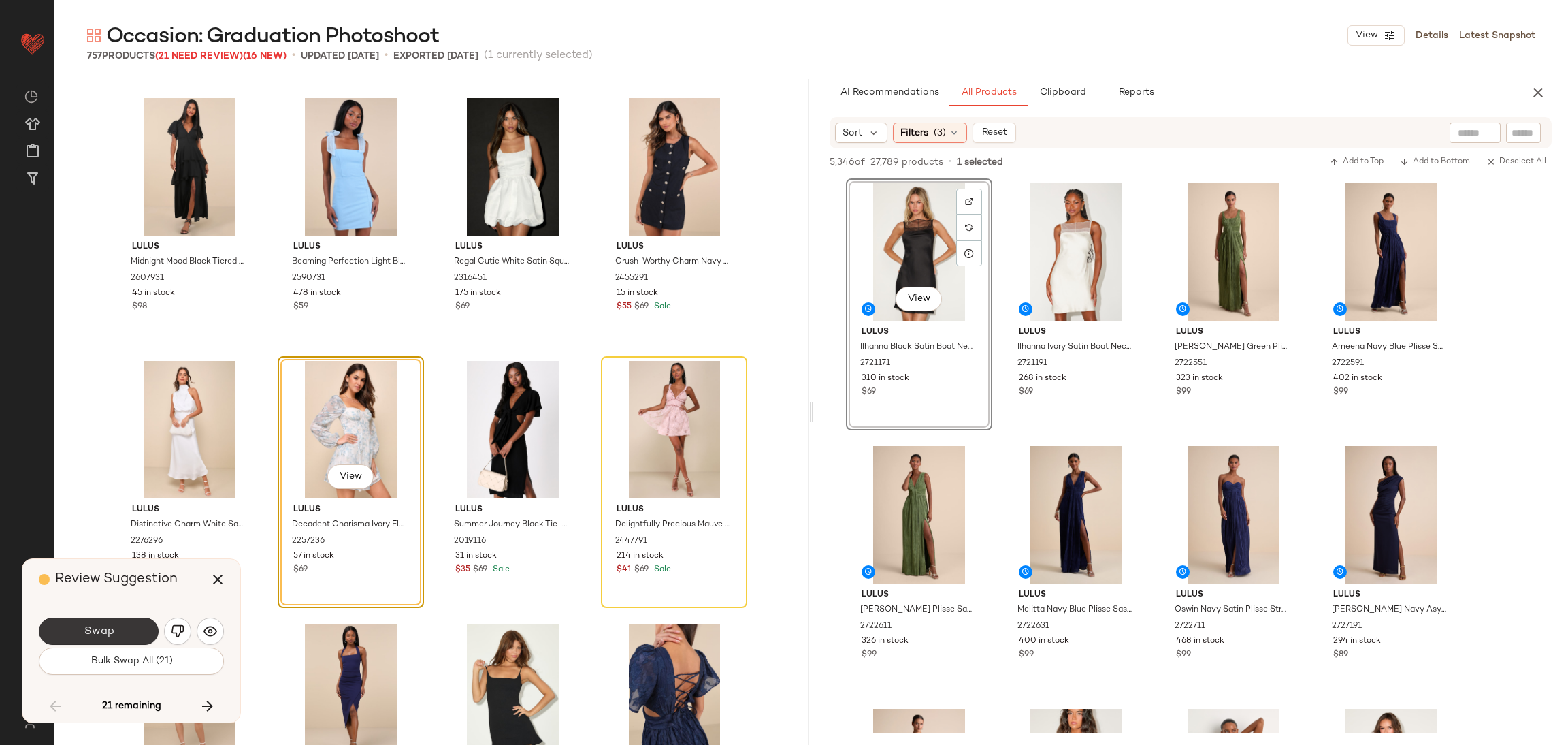
click at [145, 627] on button "Swap" at bounding box center [98, 632] width 119 height 28
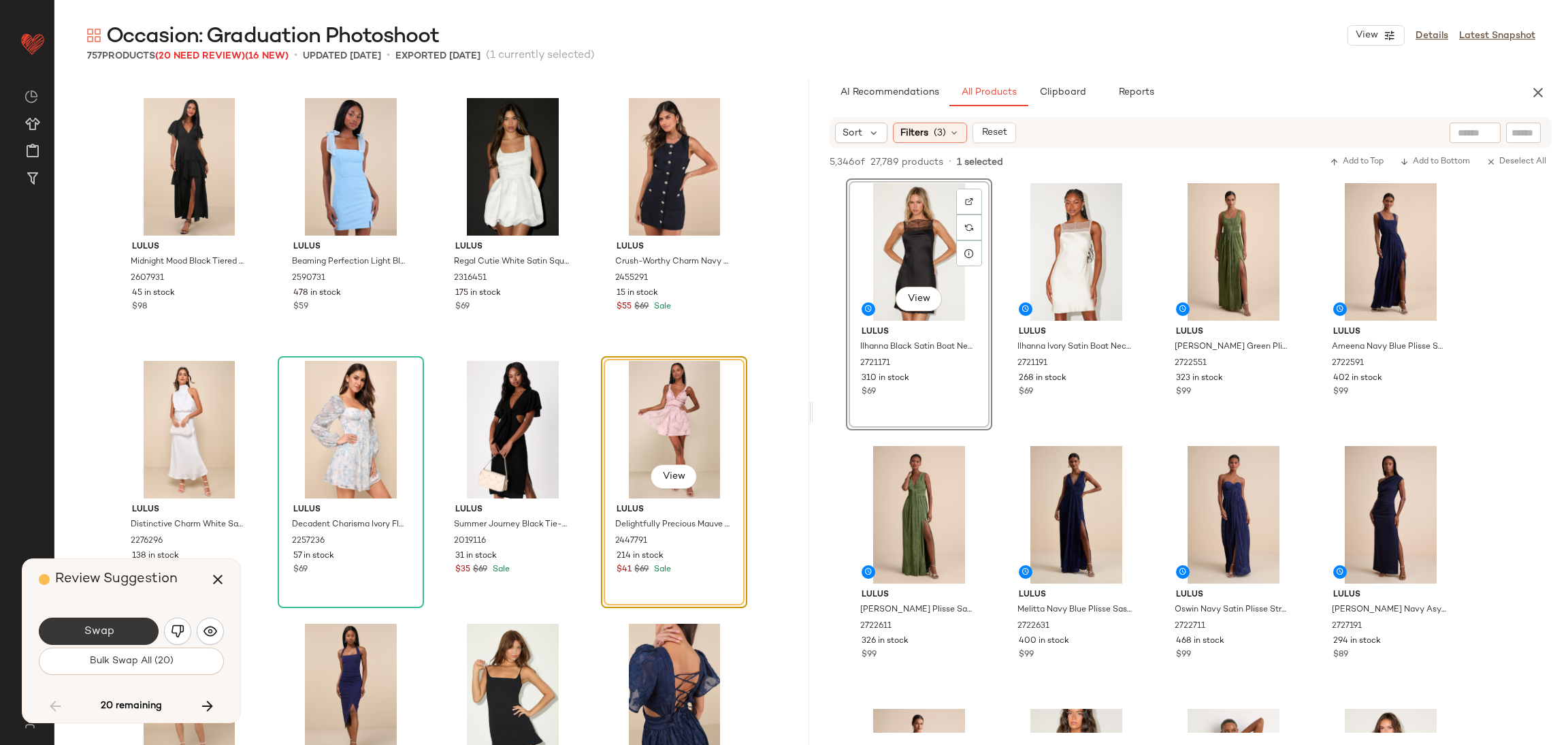
click at [125, 630] on button "Swap" at bounding box center [98, 632] width 119 height 28
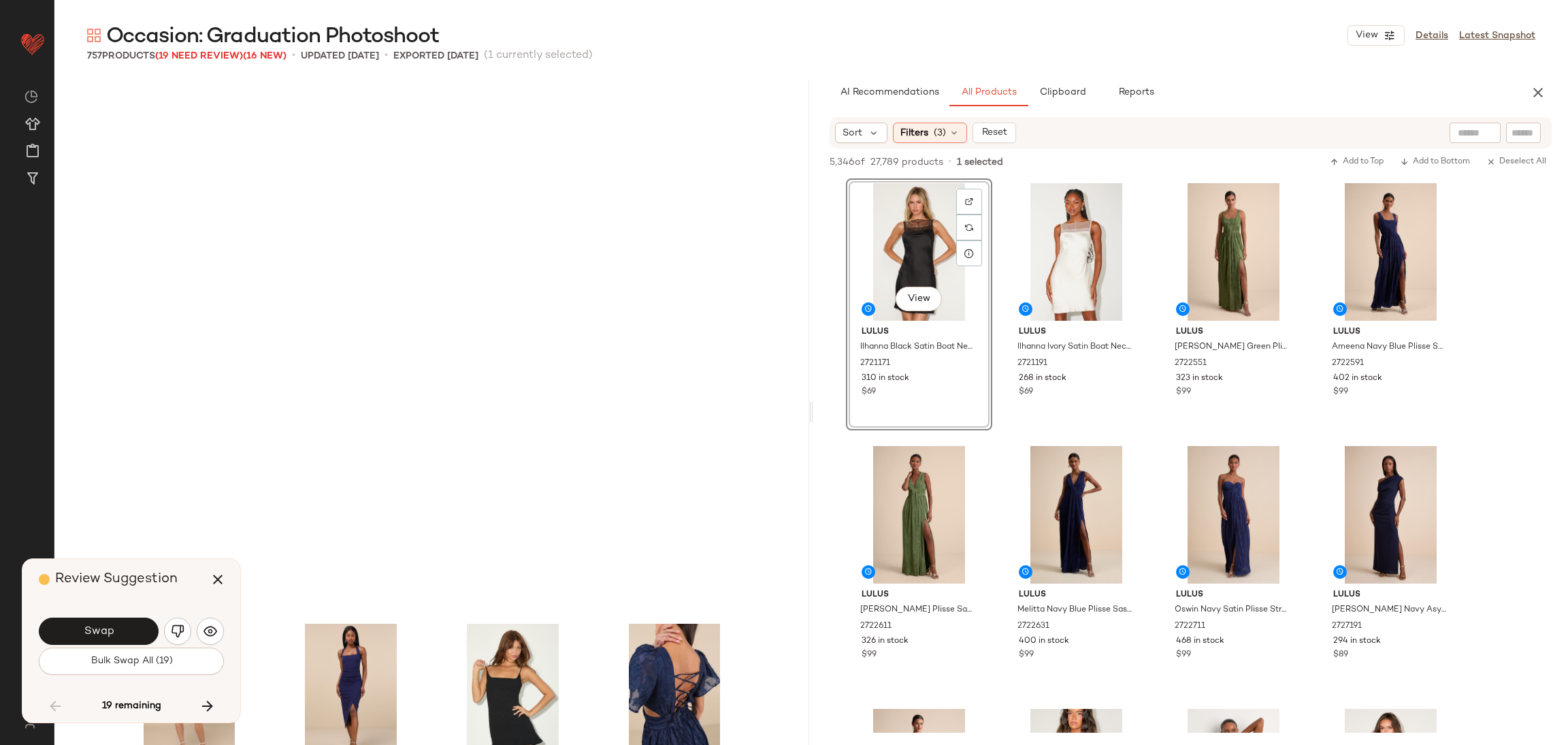
scroll to position [31021, 0]
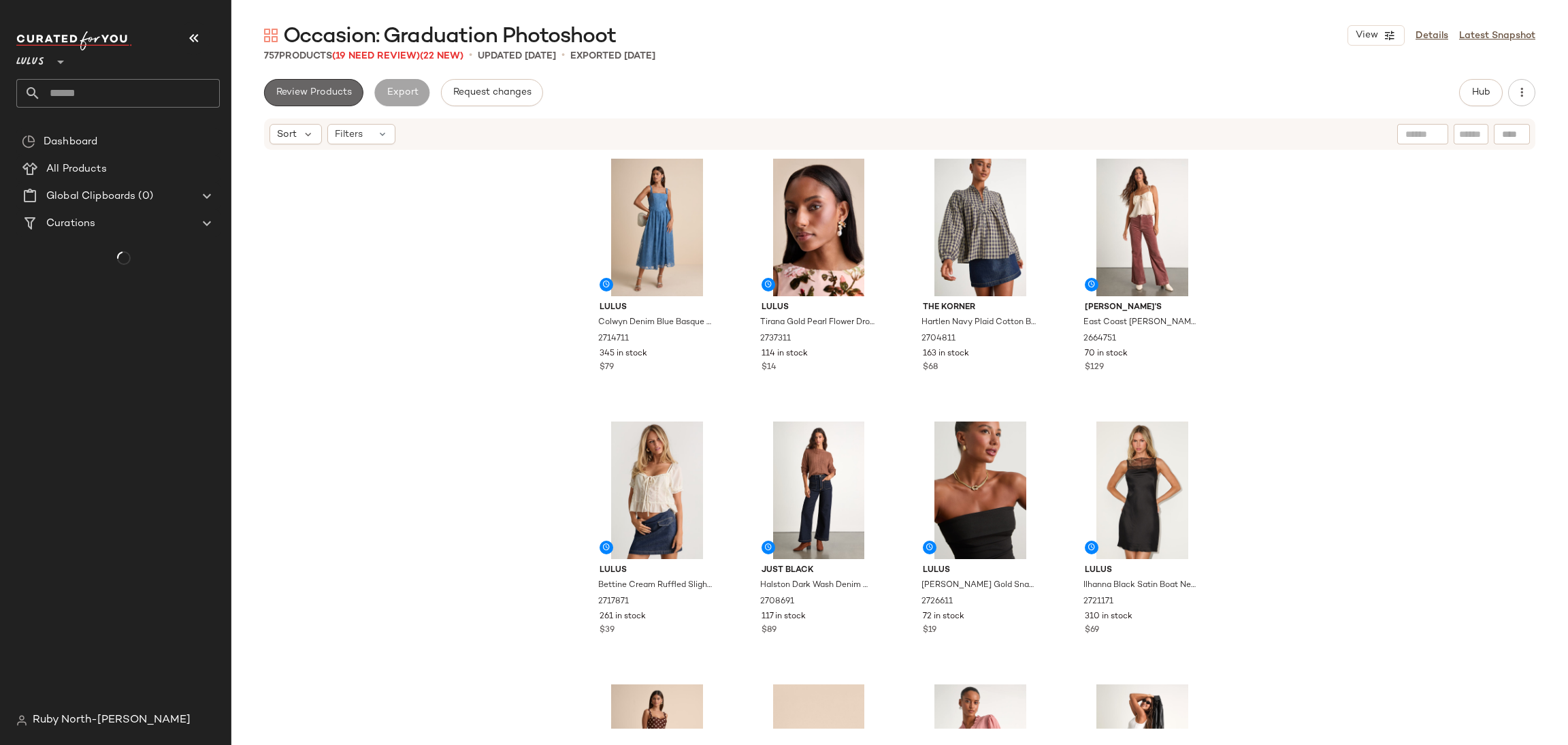
click at [332, 96] on span "Review Products" at bounding box center [314, 92] width 76 height 11
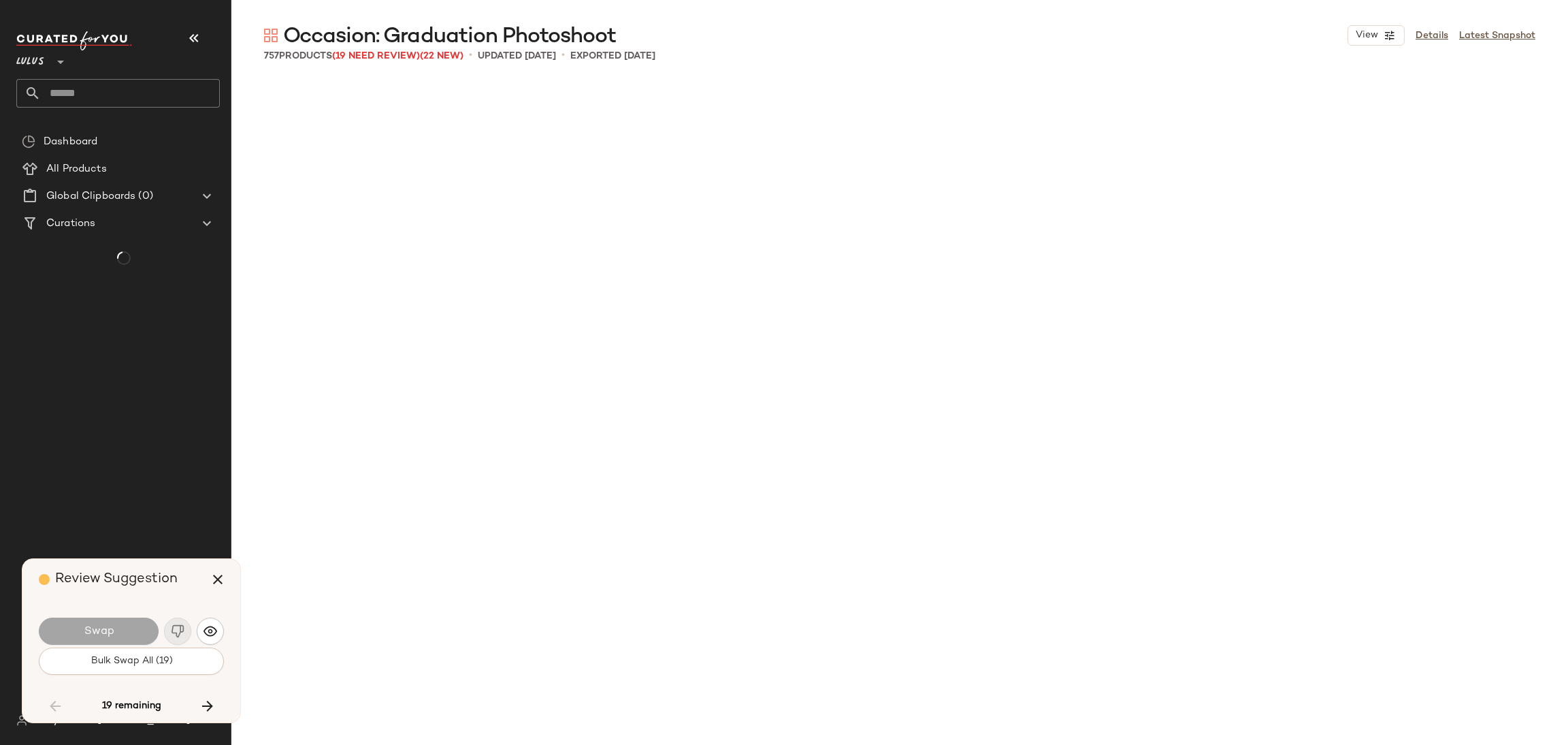
scroll to position [31021, 0]
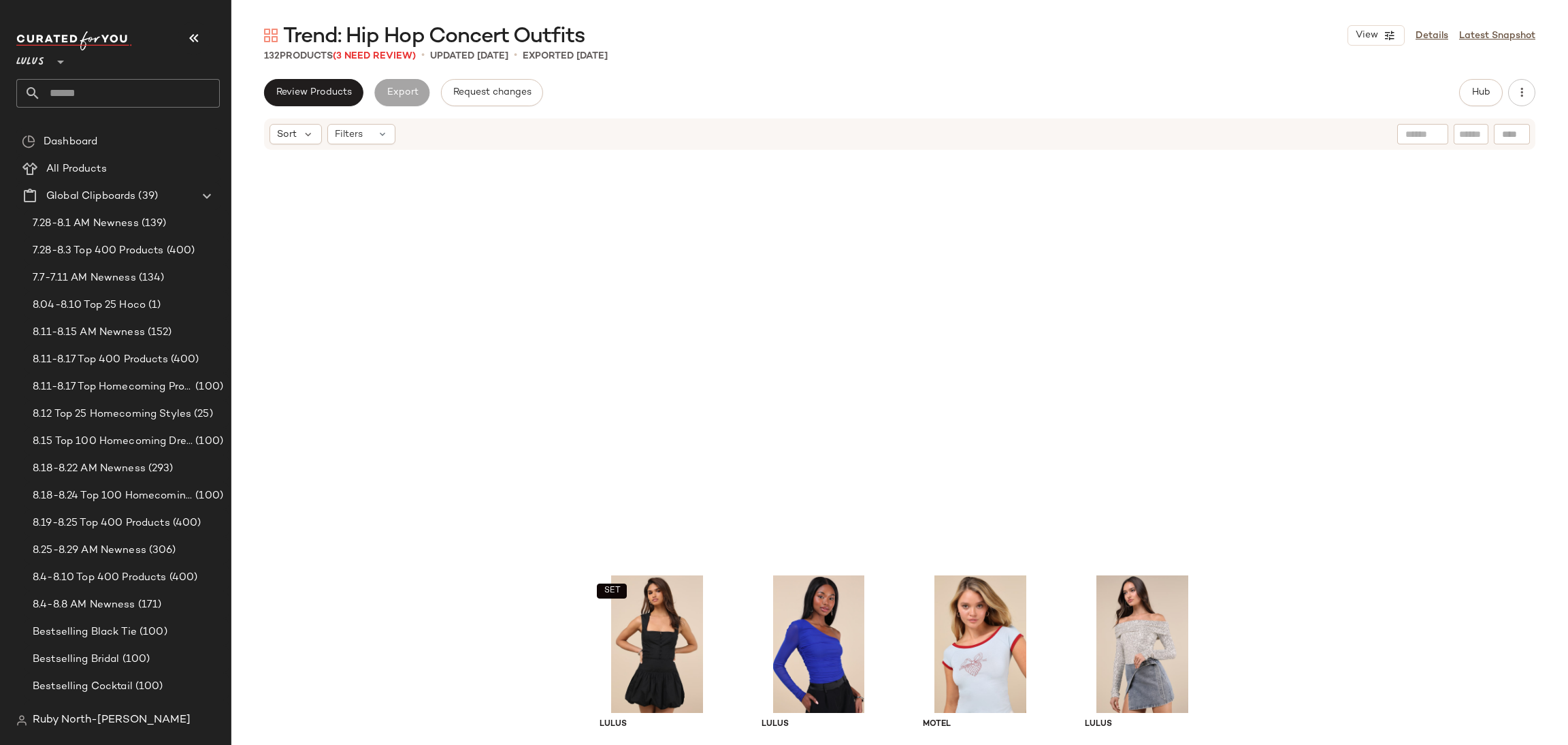
scroll to position [7987, 0]
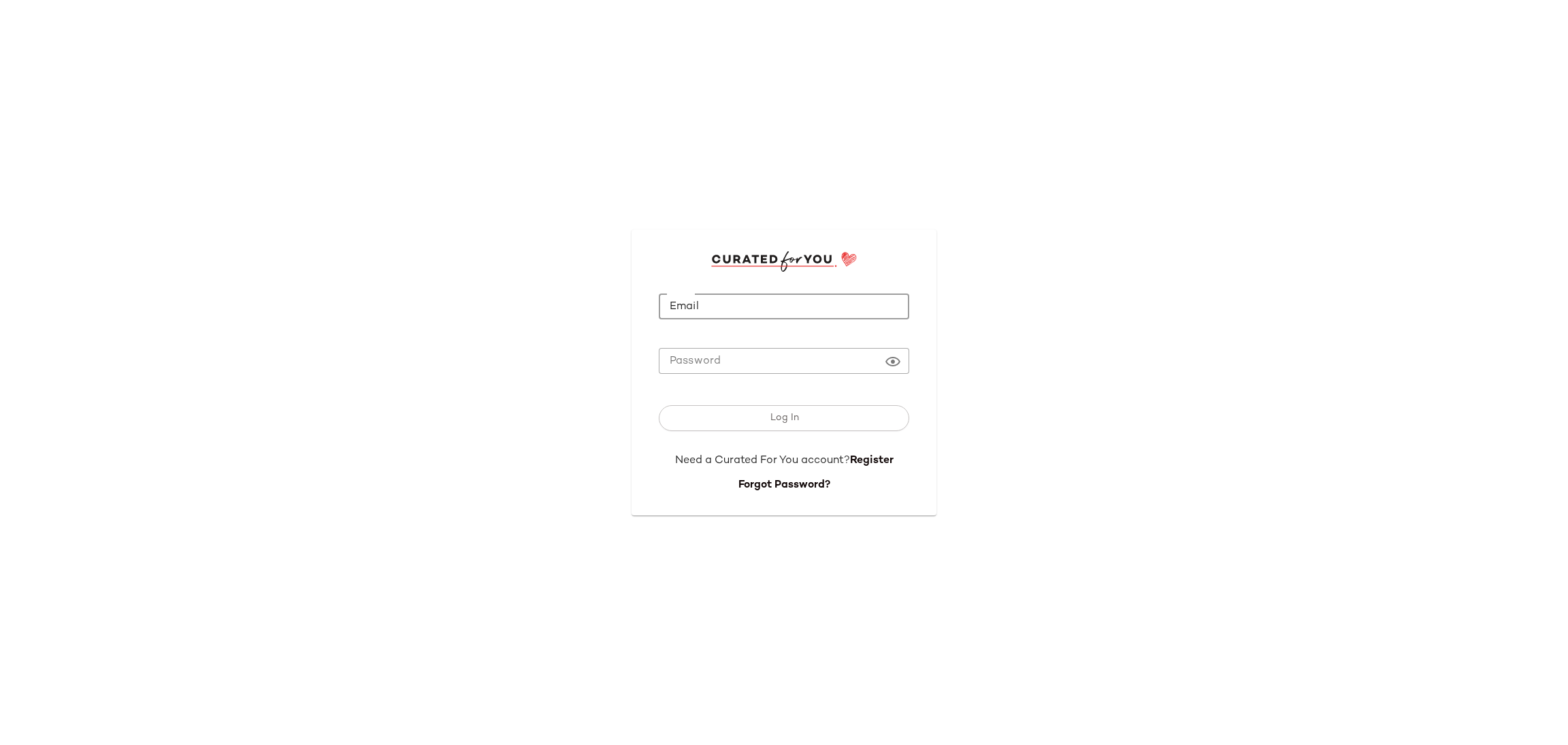
click at [761, 298] on input "Email" at bounding box center [784, 306] width 250 height 27
type input "**********"
click at [659, 406] on button "Log In" at bounding box center [784, 418] width 250 height 26
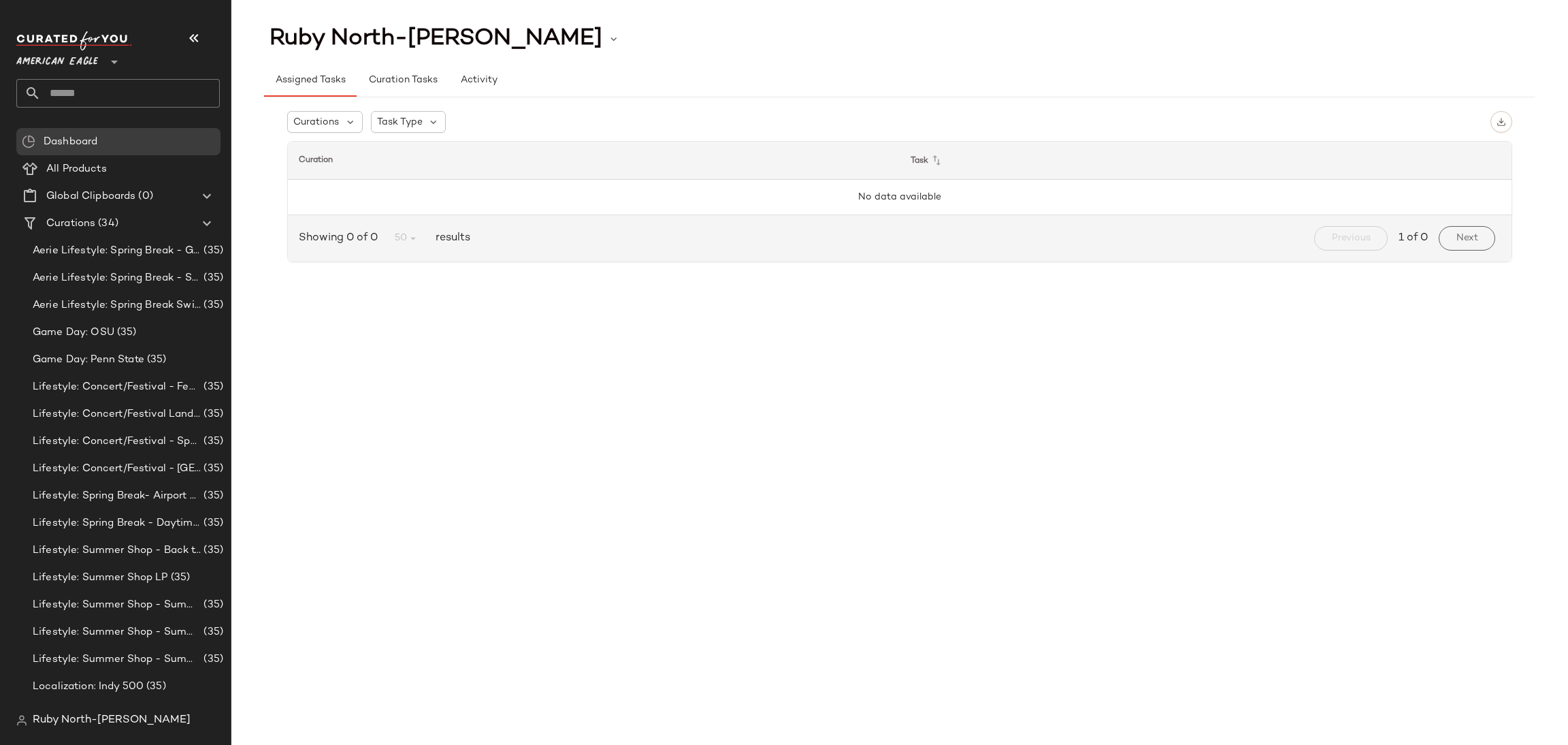
click at [42, 63] on span "American Eagle" at bounding box center [57, 58] width 82 height 25
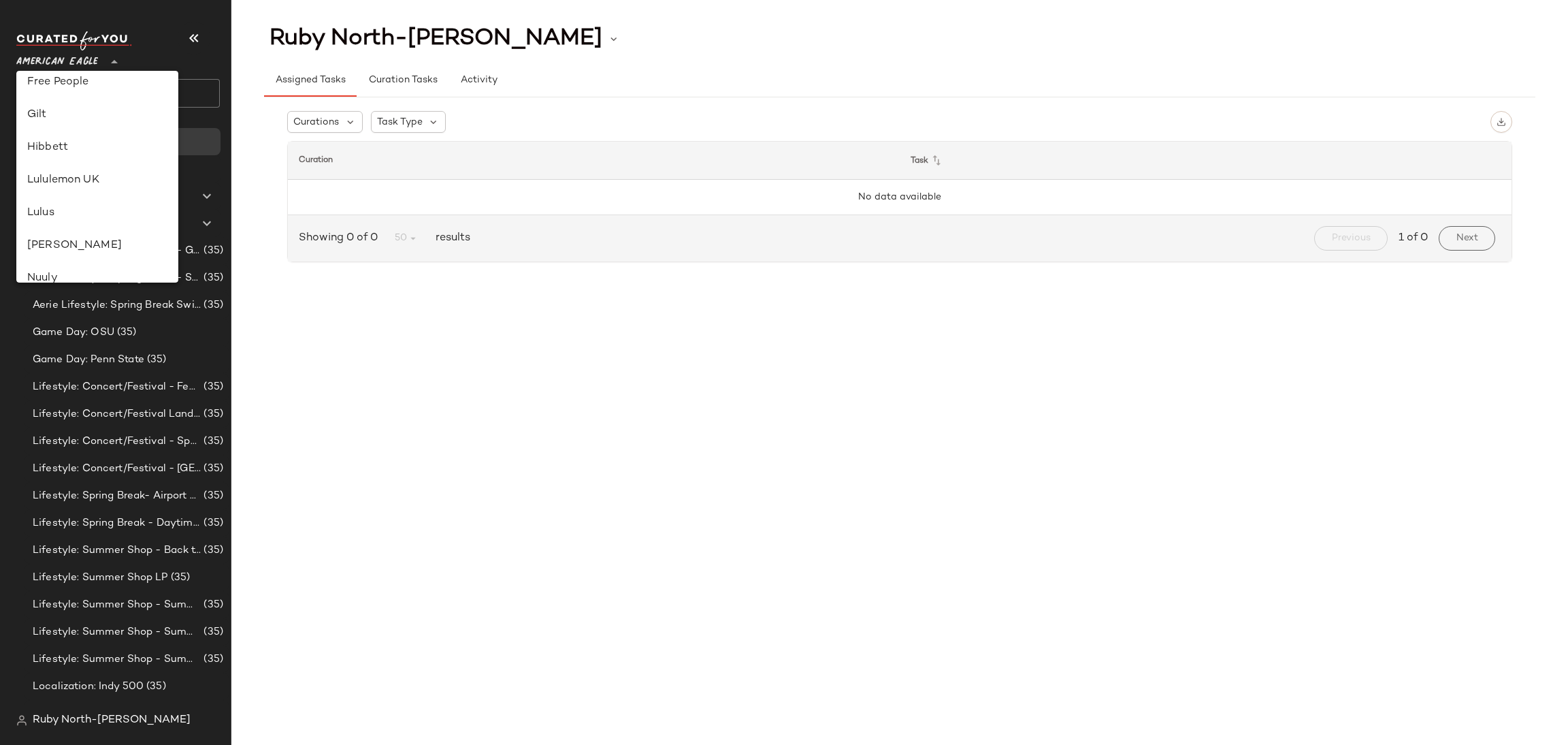
scroll to position [306, 0]
click at [80, 226] on div "Lulus" at bounding box center [98, 211] width 162 height 33
type input "**"
